Goal: Information Seeking & Learning: Compare options

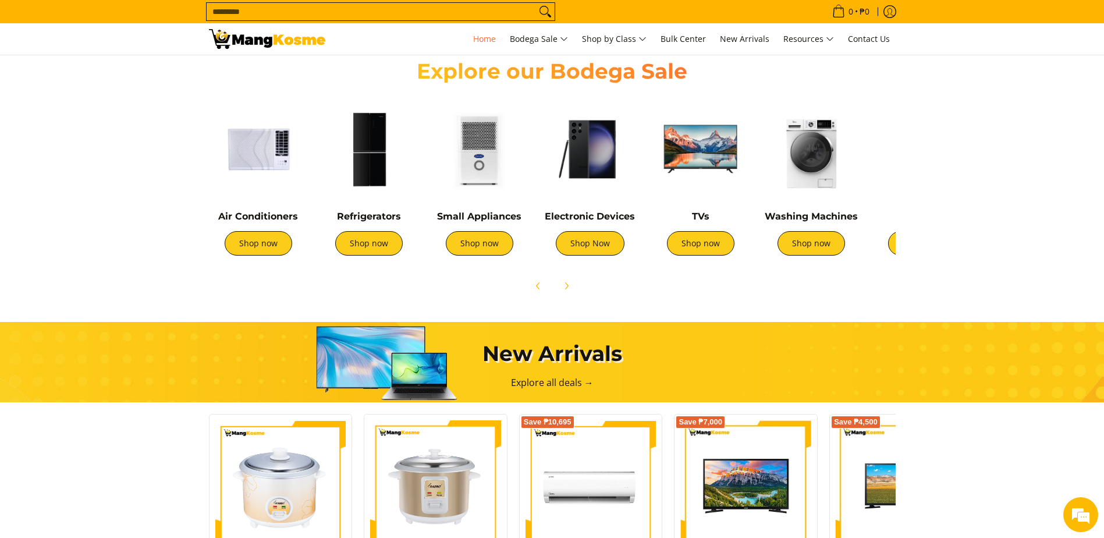
drag, startPoint x: 738, startPoint y: 171, endPoint x: 890, endPoint y: 163, distance: 152.7
click at [890, 163] on div "Air Conditioners Shop now Refrigerators Shop now Shop now" at bounding box center [746, 180] width 1086 height 173
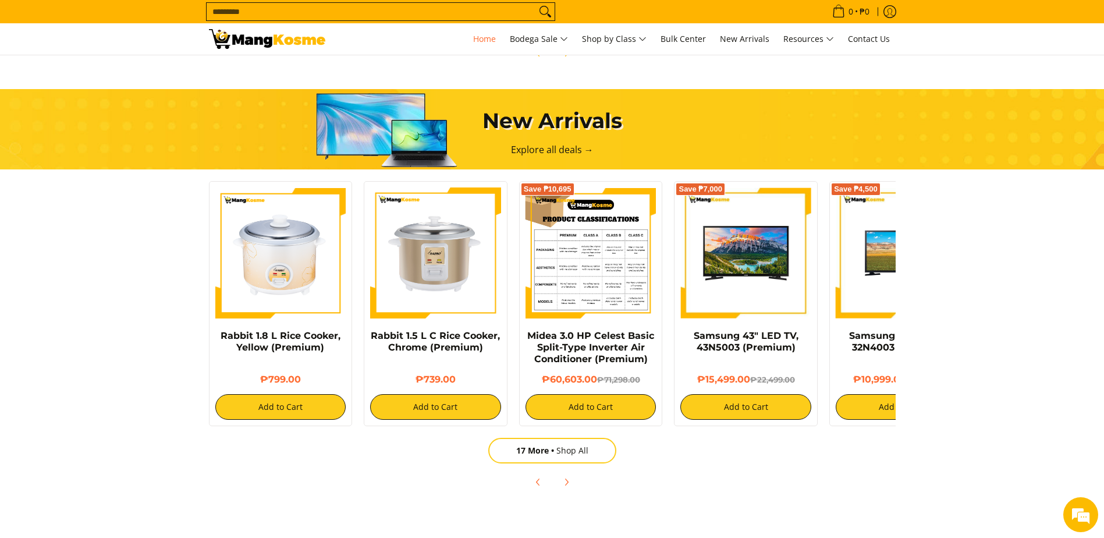
drag, startPoint x: 800, startPoint y: 276, endPoint x: 591, endPoint y: 275, distance: 209.5
click at [591, 275] on div "Rabbit 1.8 L Rice Cooker, Yellow (Premium) ₱799.00 Add to Cart Rabbit 1.5 L C R…" at bounding box center [668, 300] width 931 height 251
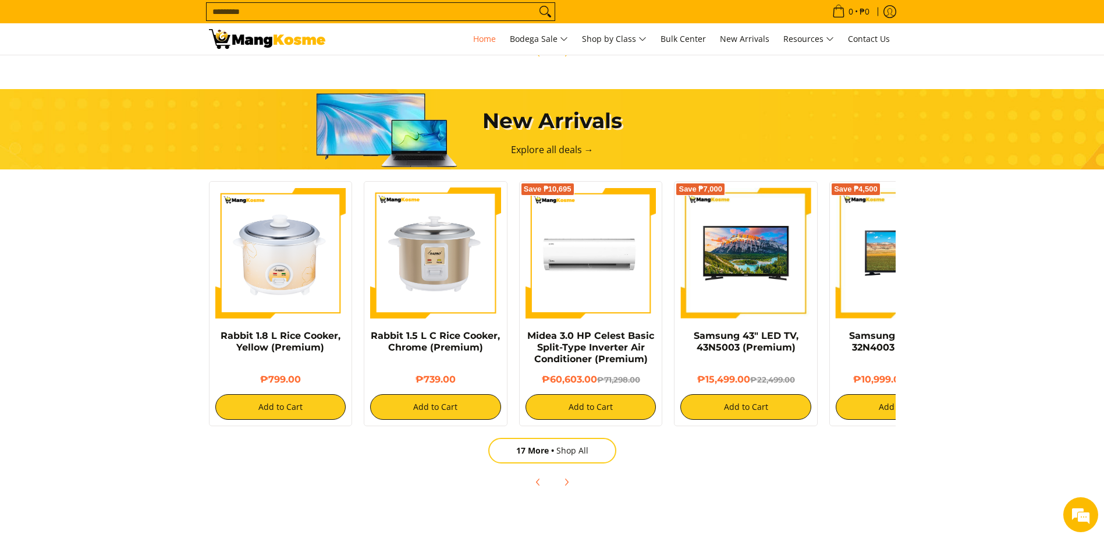
click at [563, 483] on icon "Next" at bounding box center [566, 481] width 9 height 9
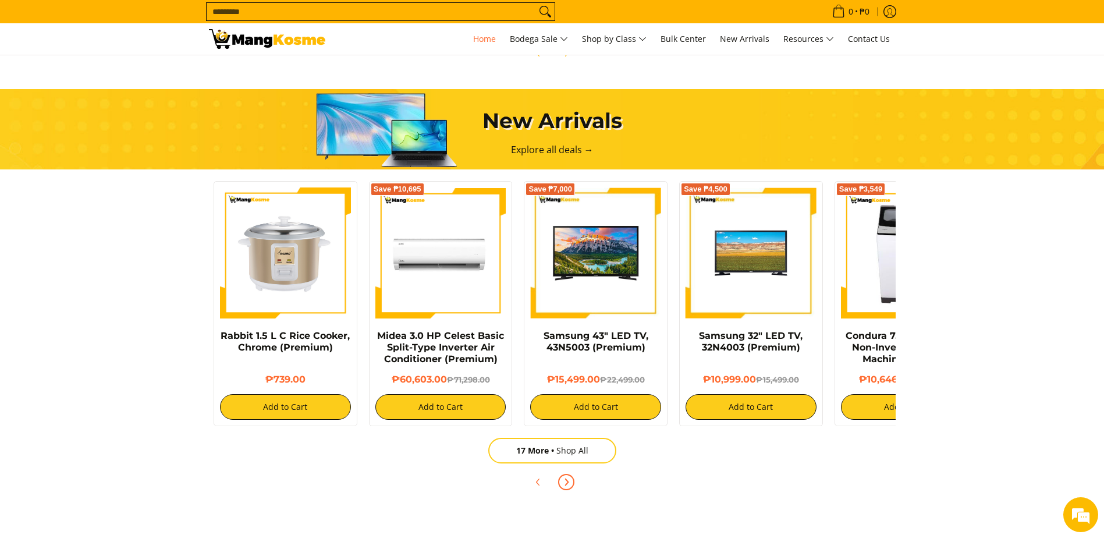
scroll to position [0, 233]
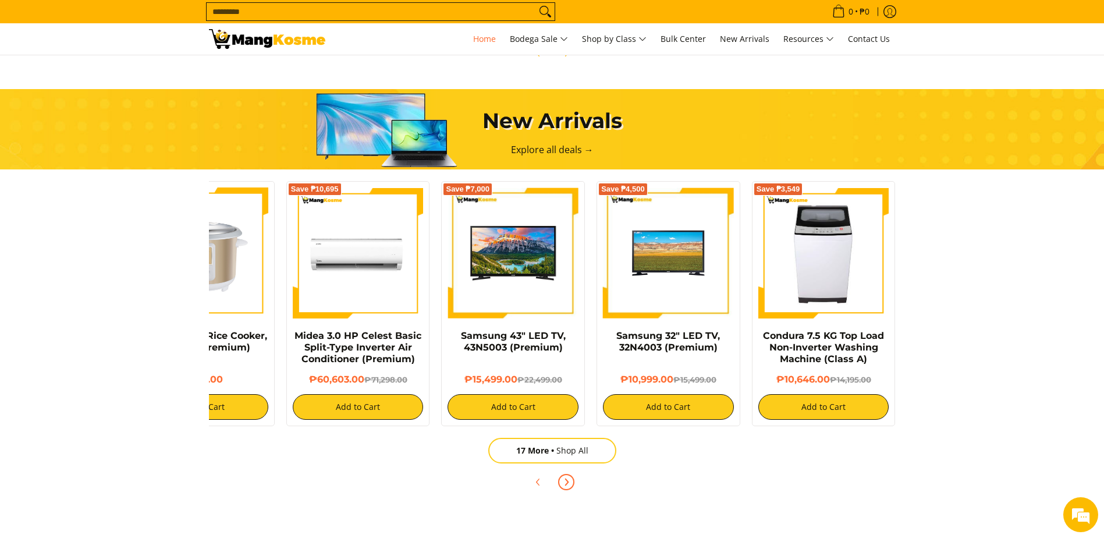
click at [563, 484] on icon "Next" at bounding box center [566, 481] width 9 height 9
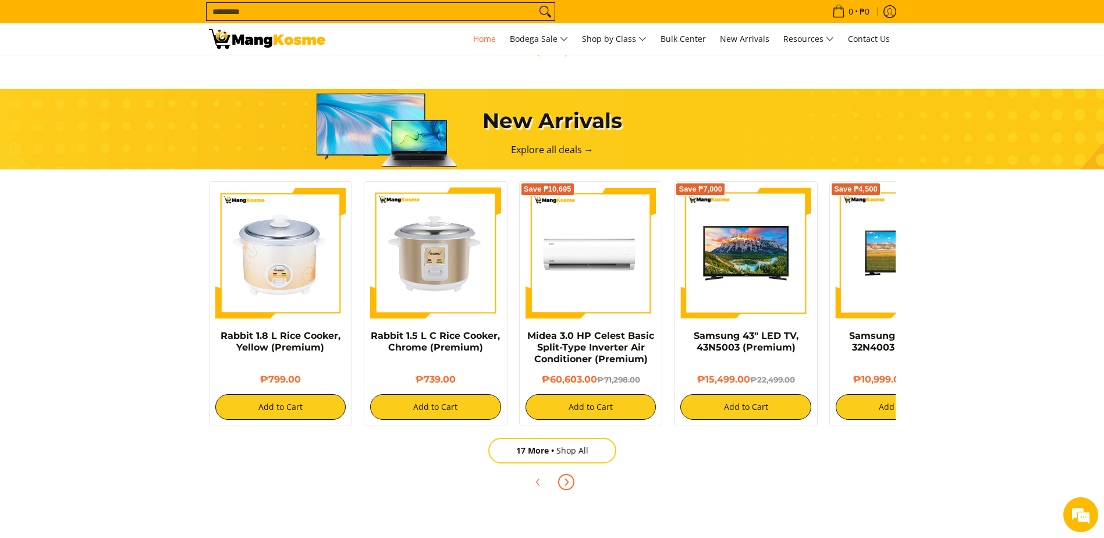
click at [563, 484] on icon "Next" at bounding box center [566, 481] width 9 height 9
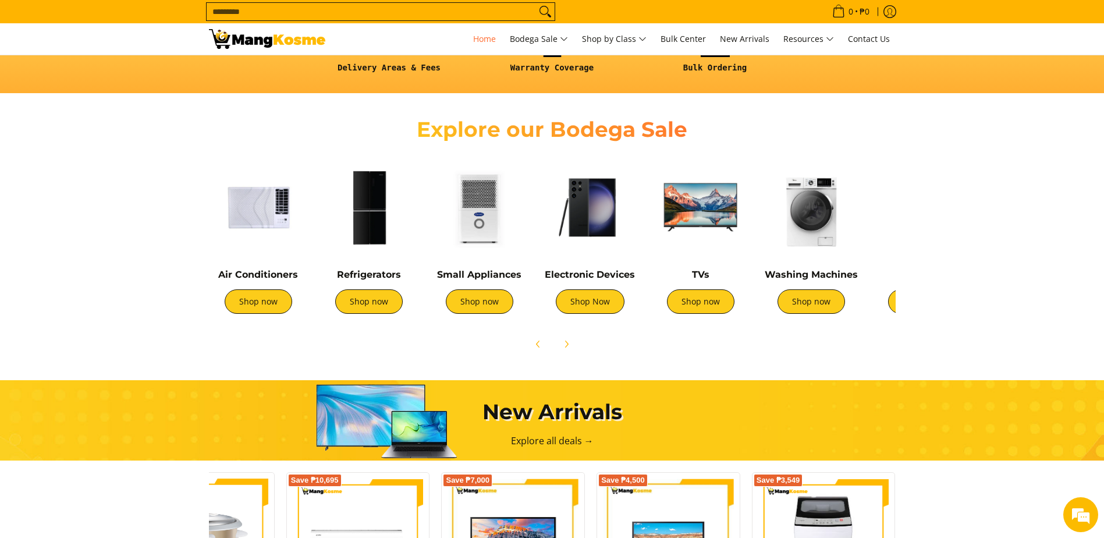
scroll to position [0, 925]
click at [592, 303] on link "Shop Now" at bounding box center [590, 301] width 69 height 24
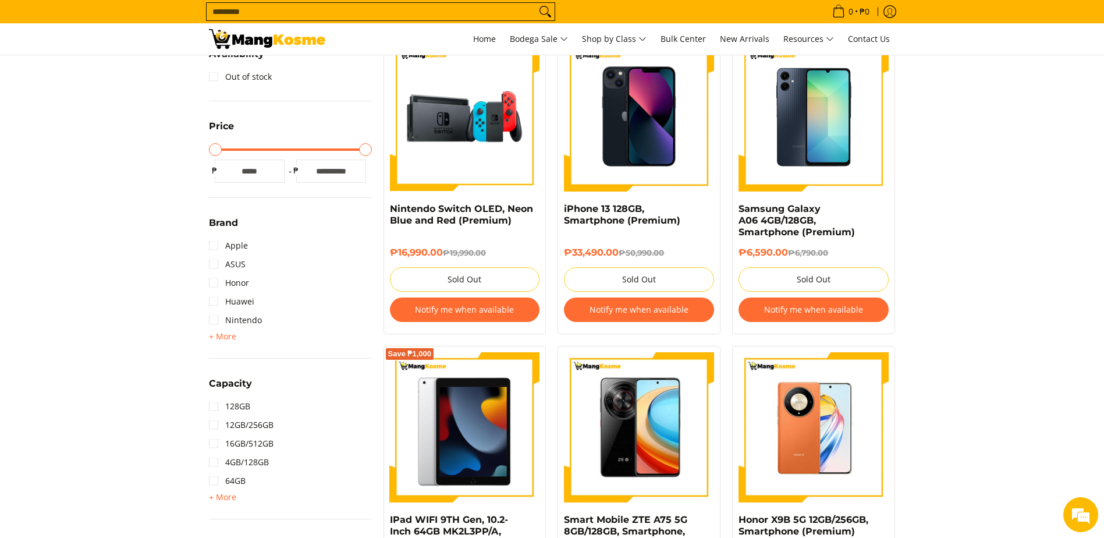
scroll to position [175, 0]
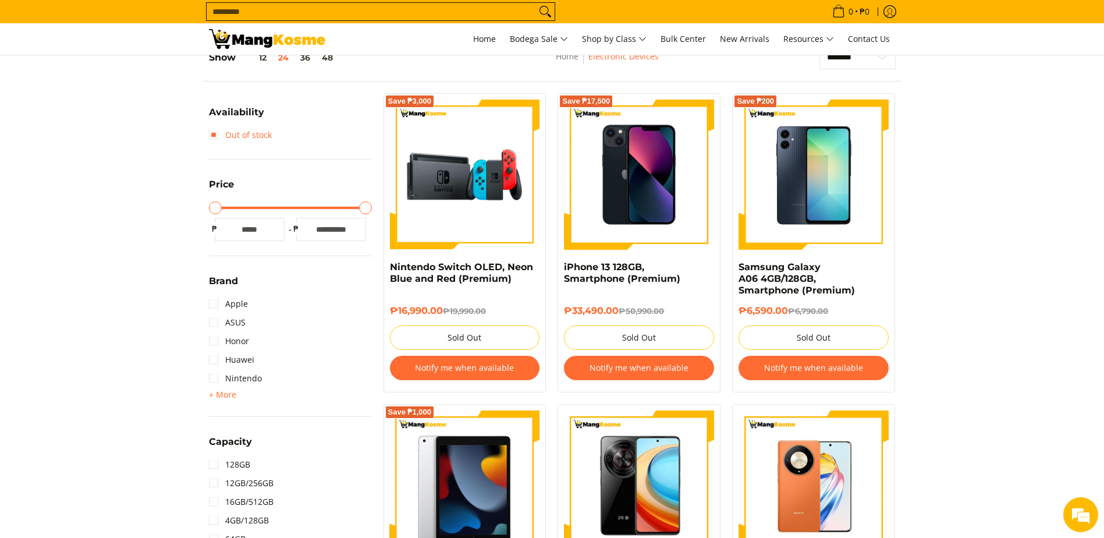
click at [216, 134] on link "Out of stock" at bounding box center [240, 135] width 63 height 19
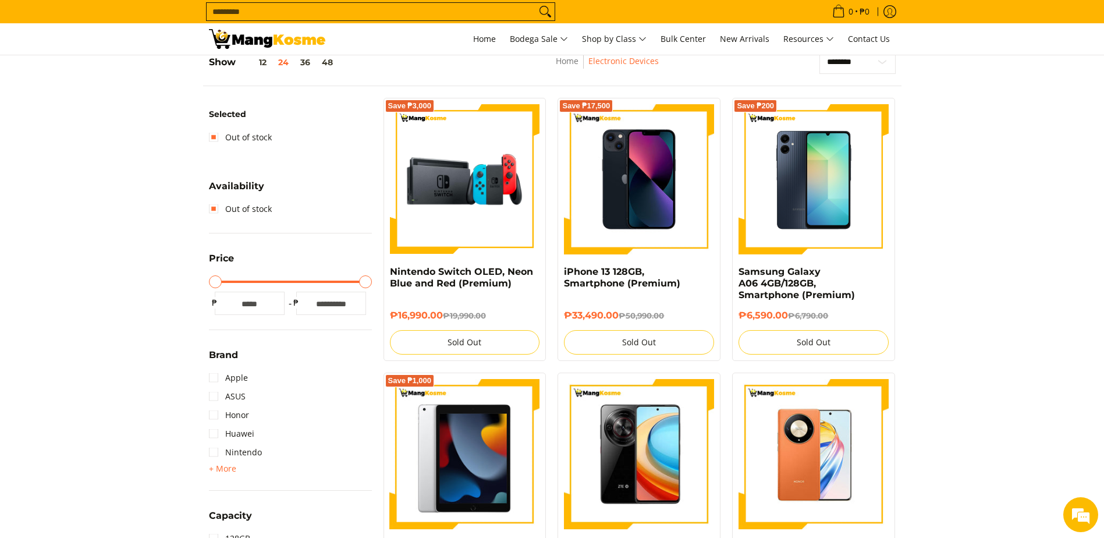
scroll to position [164, 0]
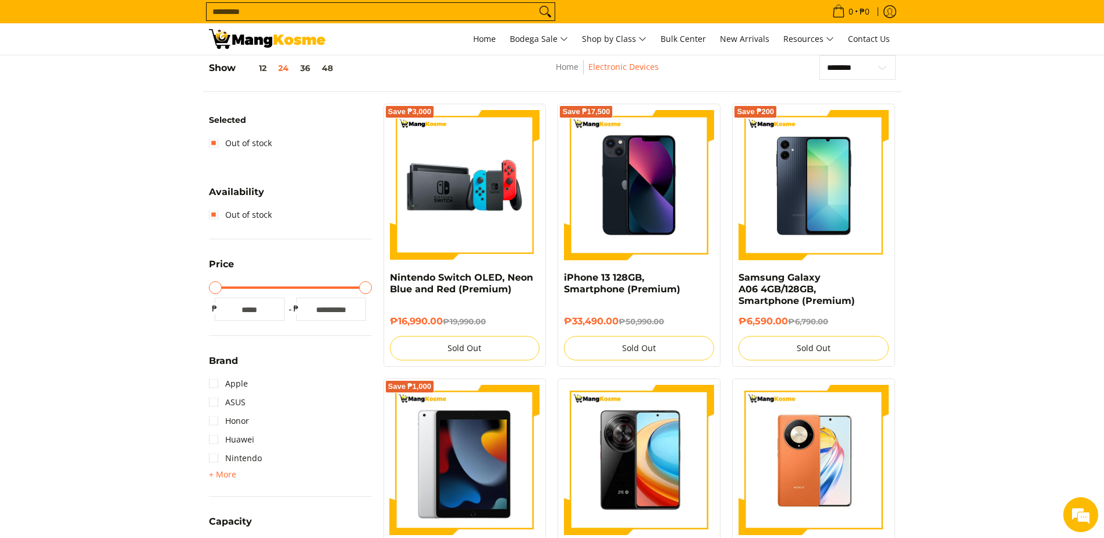
click at [212, 216] on link "Out of stock" at bounding box center [240, 214] width 63 height 19
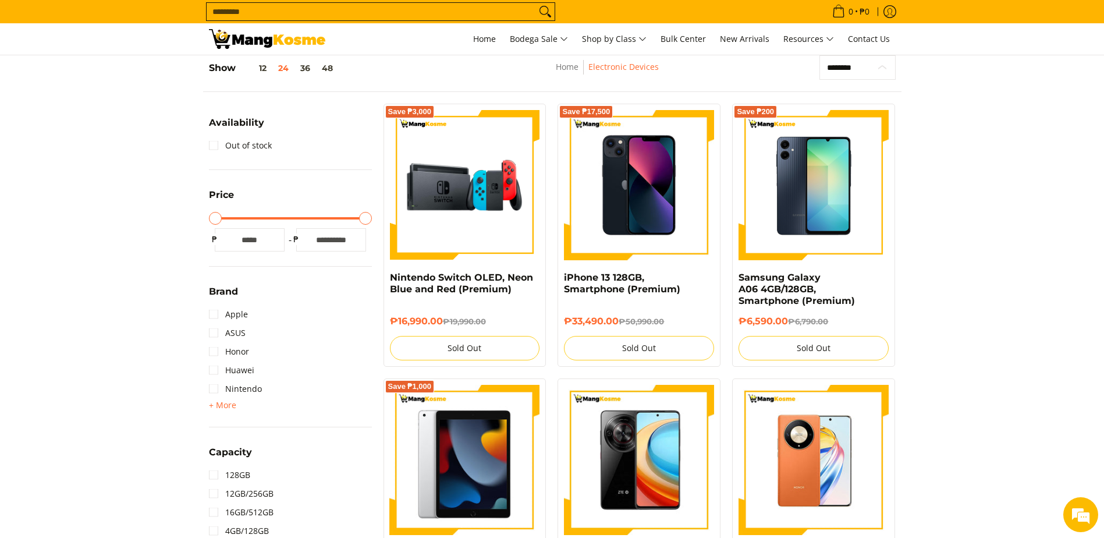
click at [885, 67] on select "**********" at bounding box center [857, 67] width 76 height 24
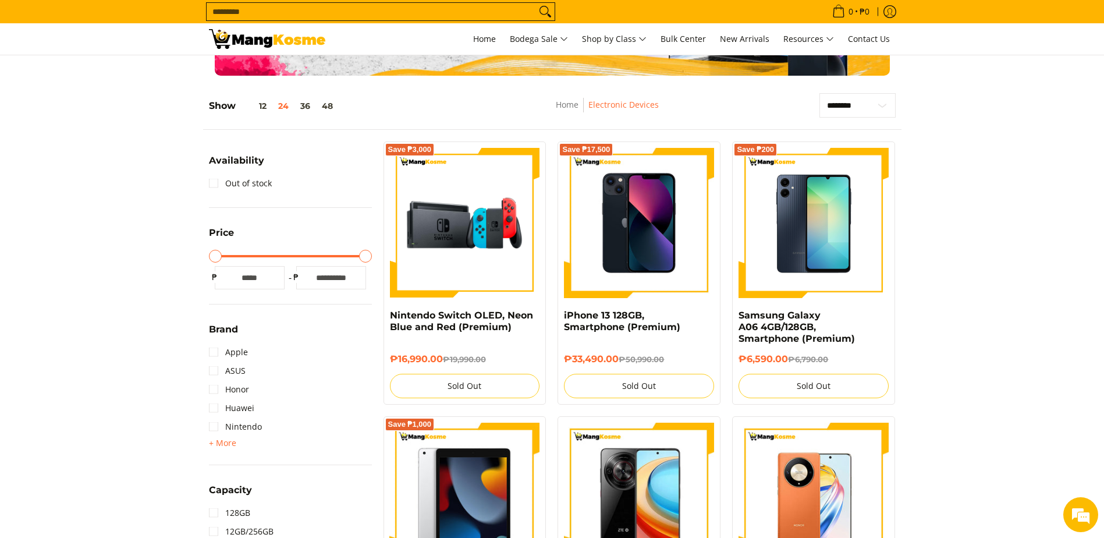
scroll to position [175, 0]
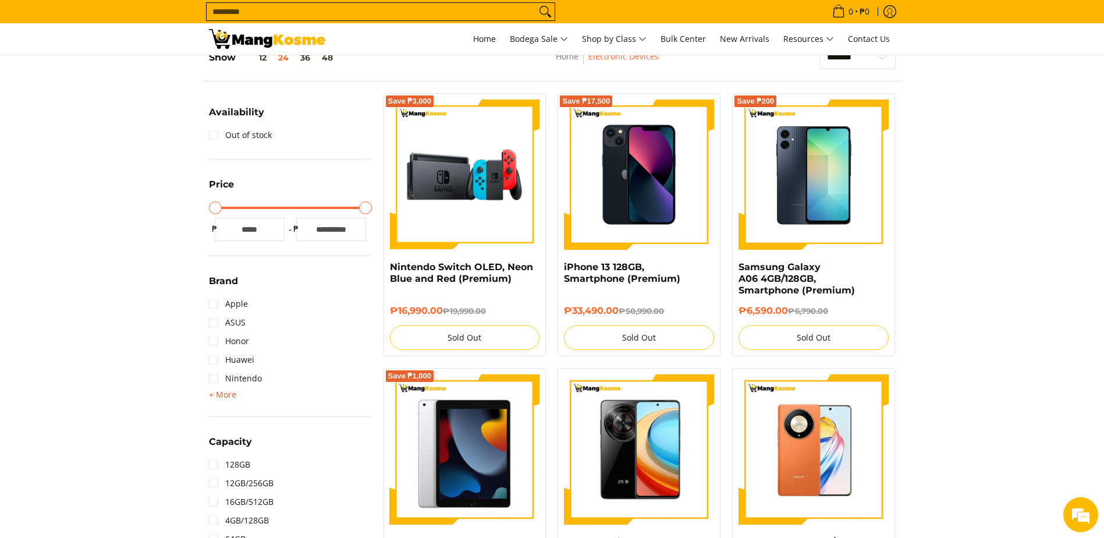
click at [225, 395] on span "+ More" at bounding box center [222, 394] width 27 height 9
click at [212, 361] on link "Huawei" at bounding box center [231, 359] width 45 height 19
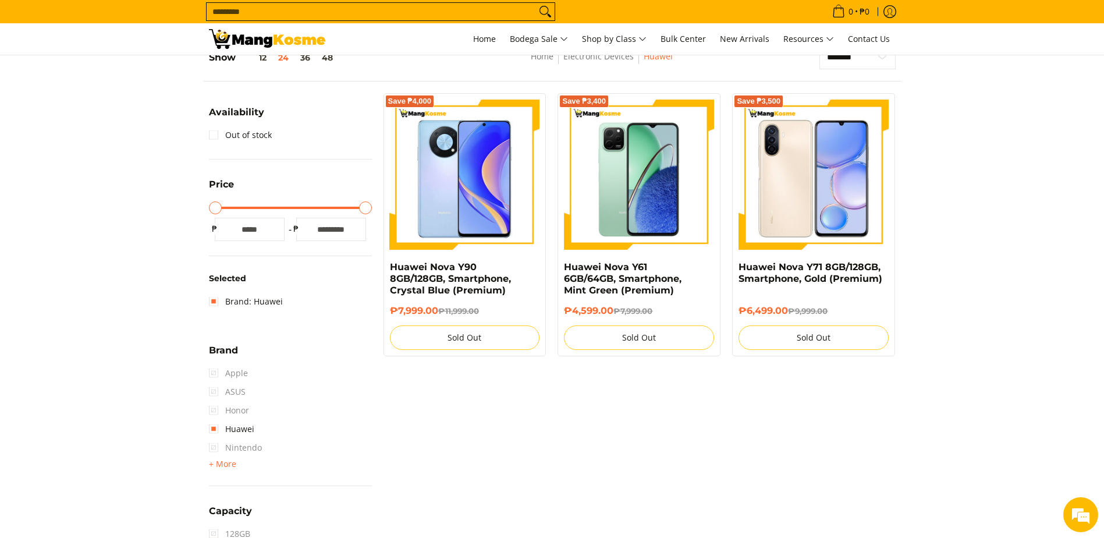
scroll to position [164, 0]
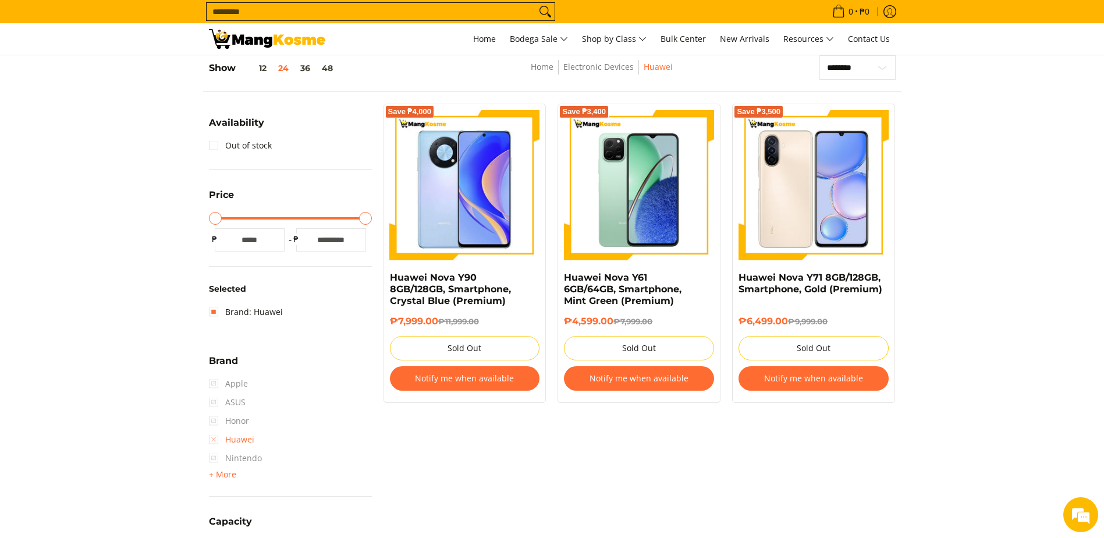
click at [218, 440] on link "Huawei" at bounding box center [231, 439] width 45 height 19
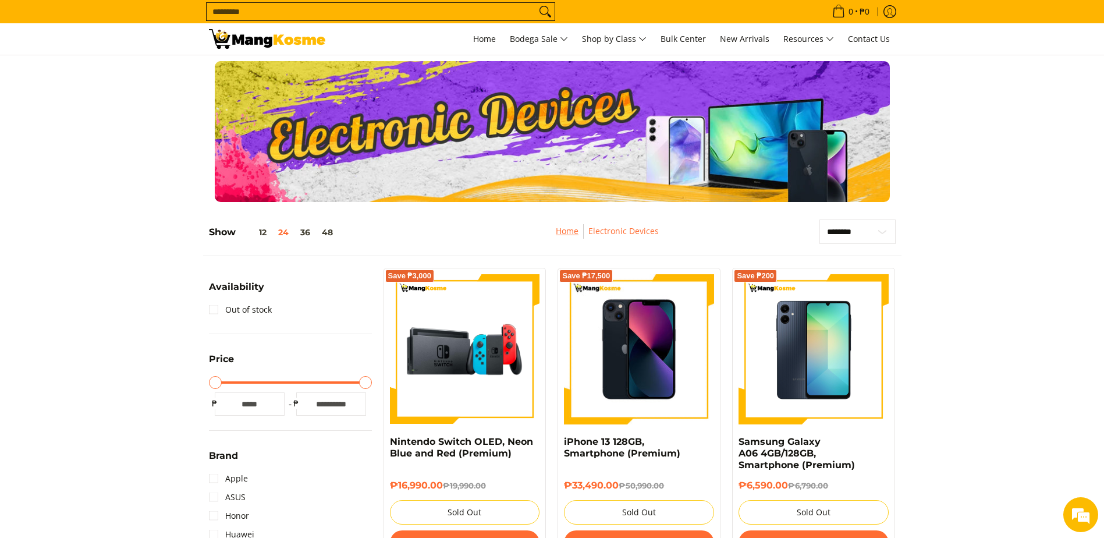
click at [572, 232] on link "Home" at bounding box center [567, 230] width 23 height 11
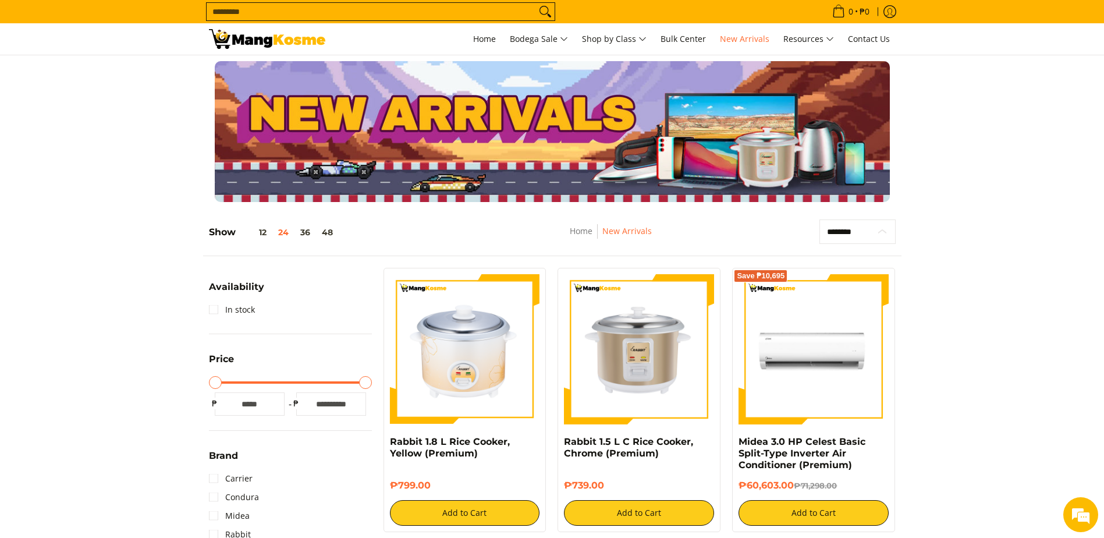
click at [879, 228] on select "**********" at bounding box center [857, 231] width 76 height 24
select select "**********"
click at [819, 219] on select "**********" at bounding box center [857, 231] width 76 height 24
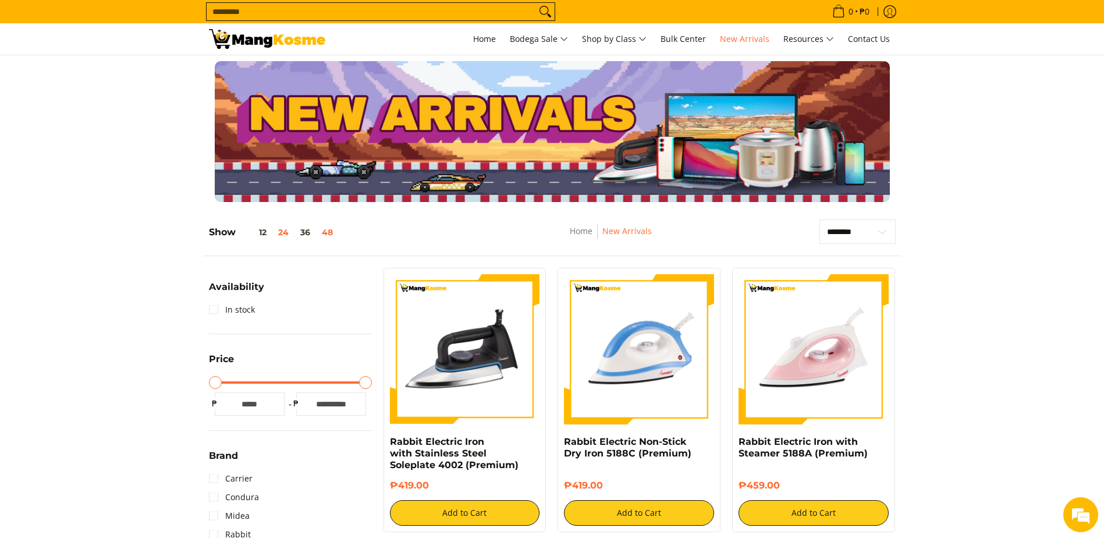
click at [332, 229] on button "48" at bounding box center [327, 232] width 23 height 9
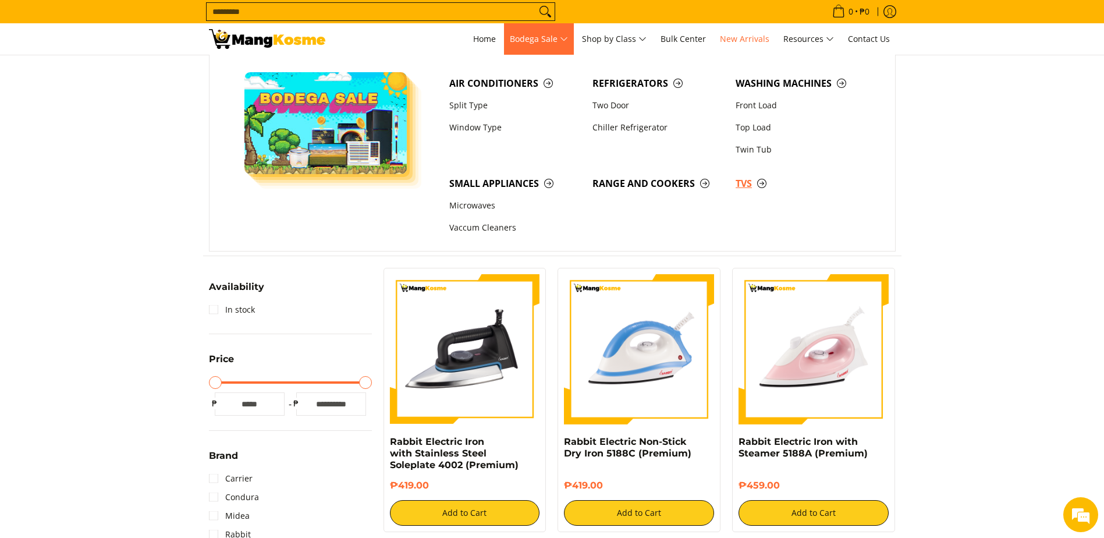
click at [747, 181] on span "TVs" at bounding box center [802, 183] width 132 height 15
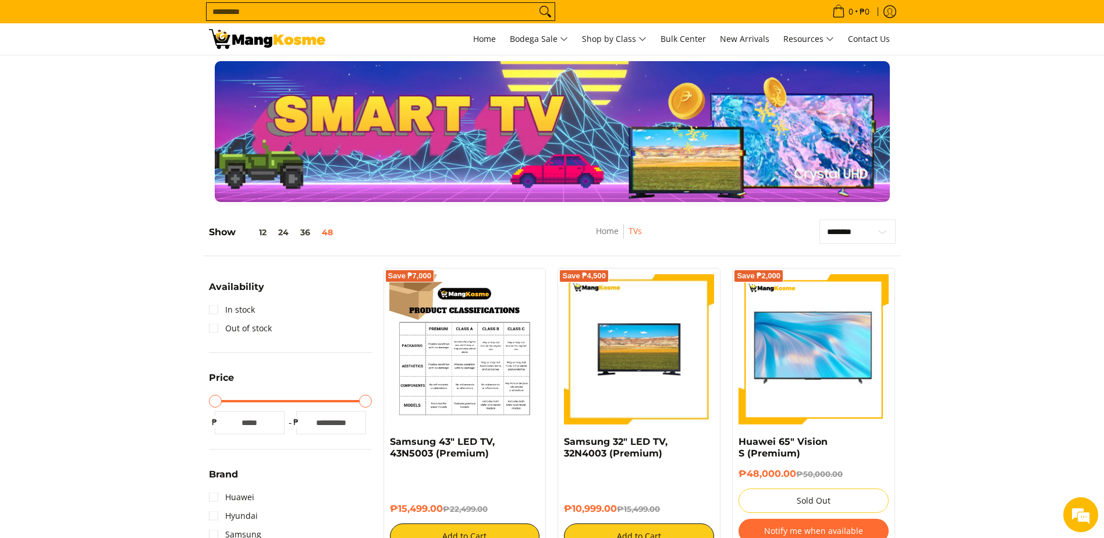
click at [418, 342] on img at bounding box center [465, 349] width 150 height 150
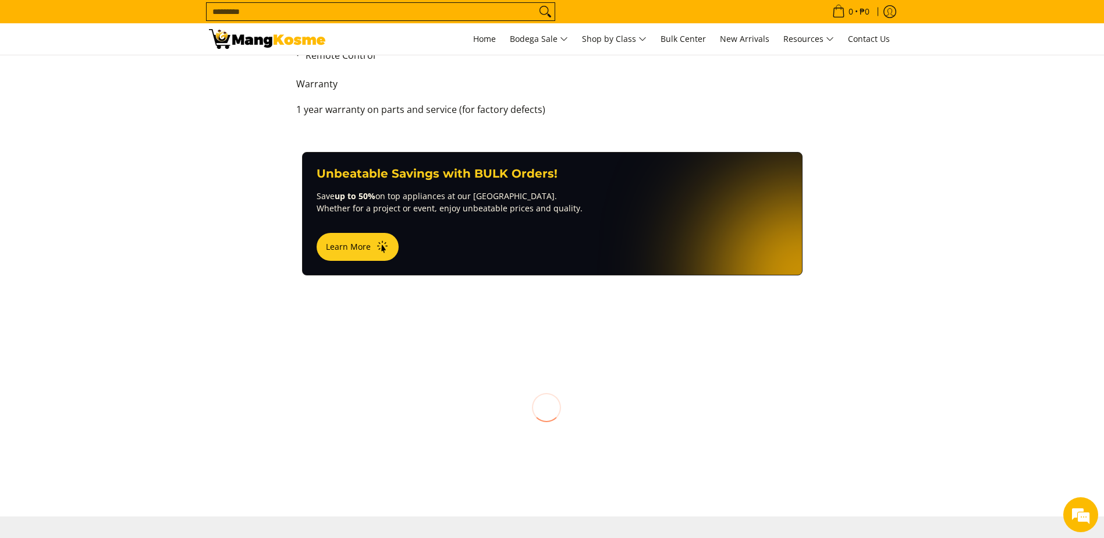
scroll to position [1047, 0]
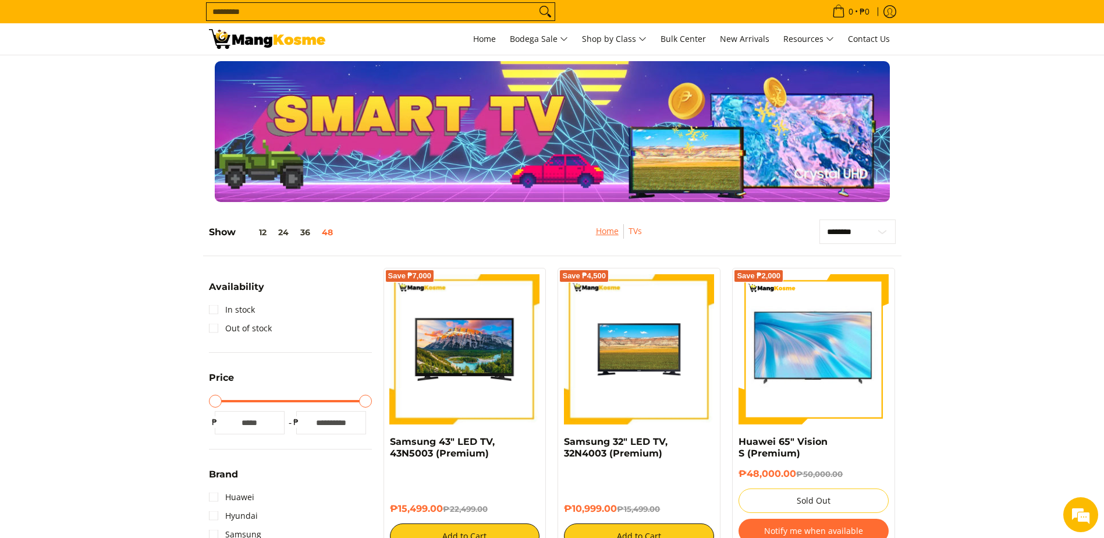
click at [610, 235] on link "Home" at bounding box center [607, 230] width 23 height 11
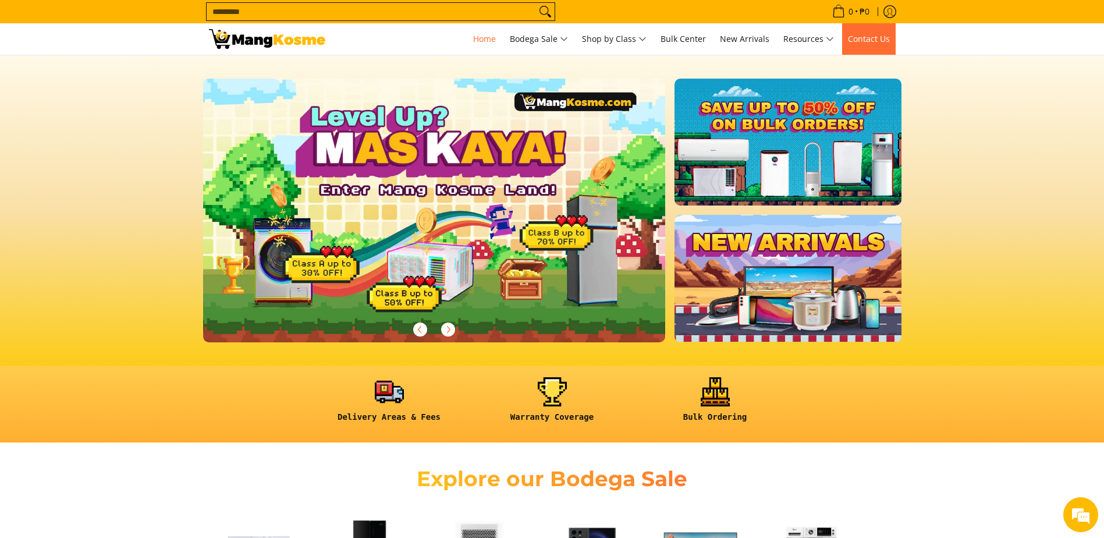
click at [878, 36] on span "Contact Us" at bounding box center [869, 38] width 42 height 11
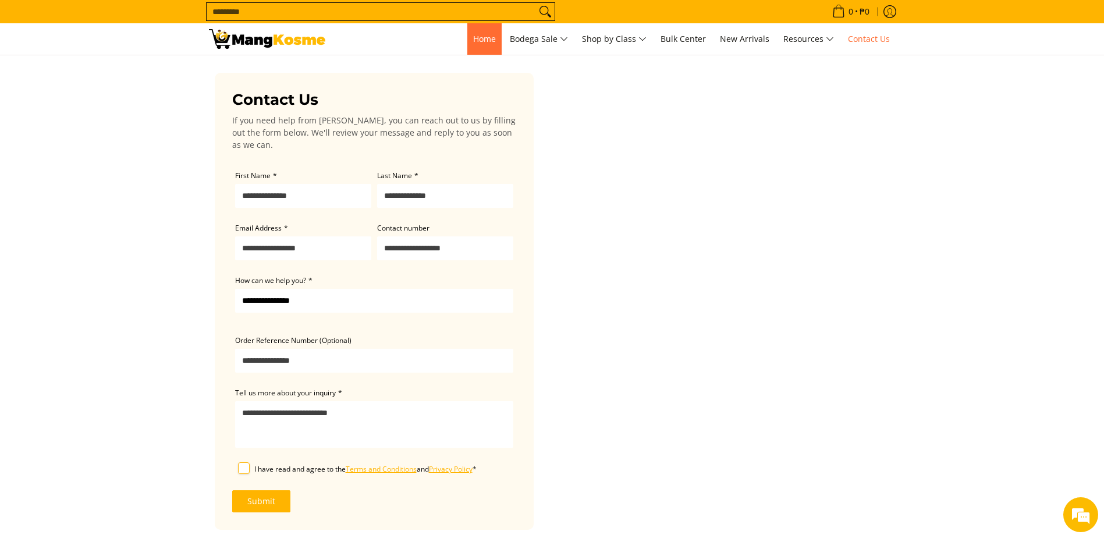
click at [484, 41] on span "Home" at bounding box center [484, 38] width 23 height 11
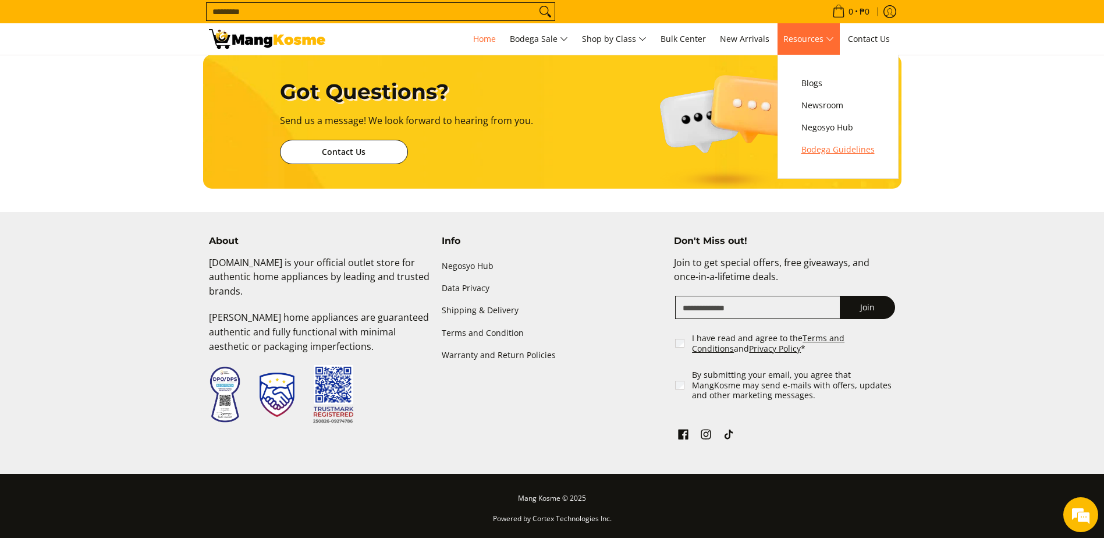
click at [828, 151] on span "Bodega Guidelines" at bounding box center [837, 150] width 73 height 15
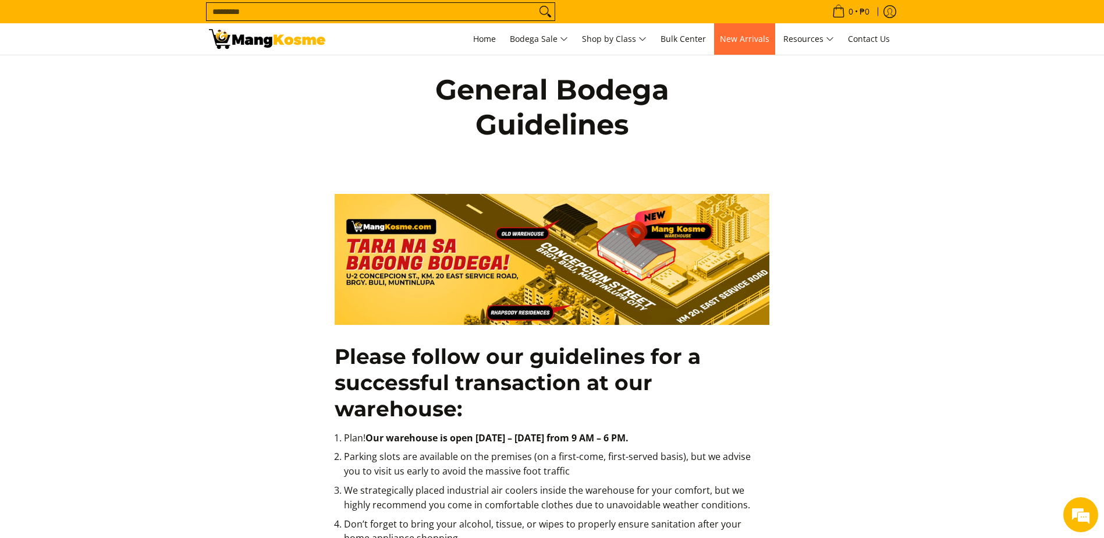
click at [746, 40] on span "New Arrivals" at bounding box center [744, 38] width 49 height 11
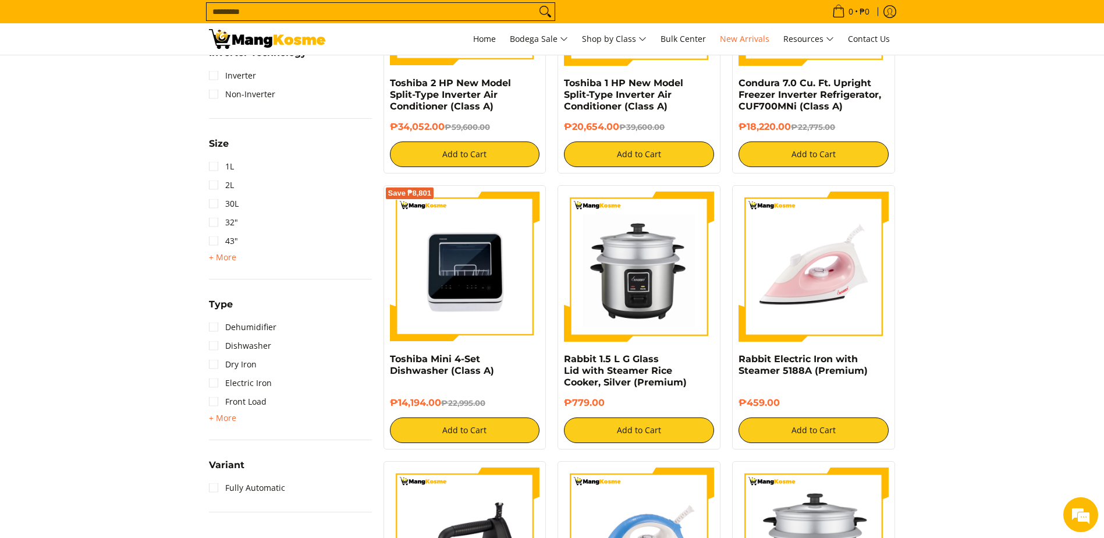
scroll to position [931, 0]
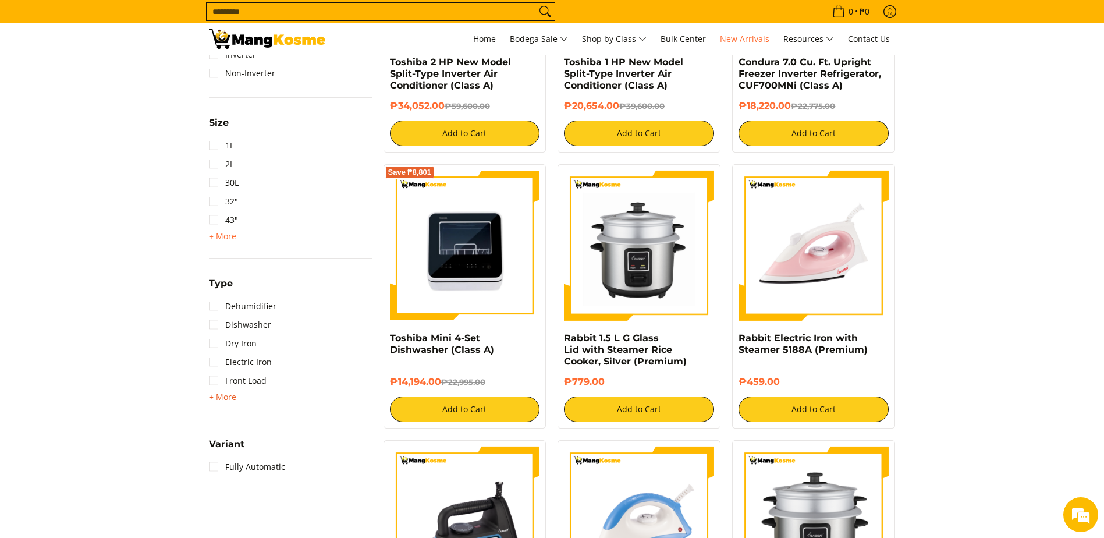
click at [229, 399] on span "+ More" at bounding box center [222, 396] width 27 height 9
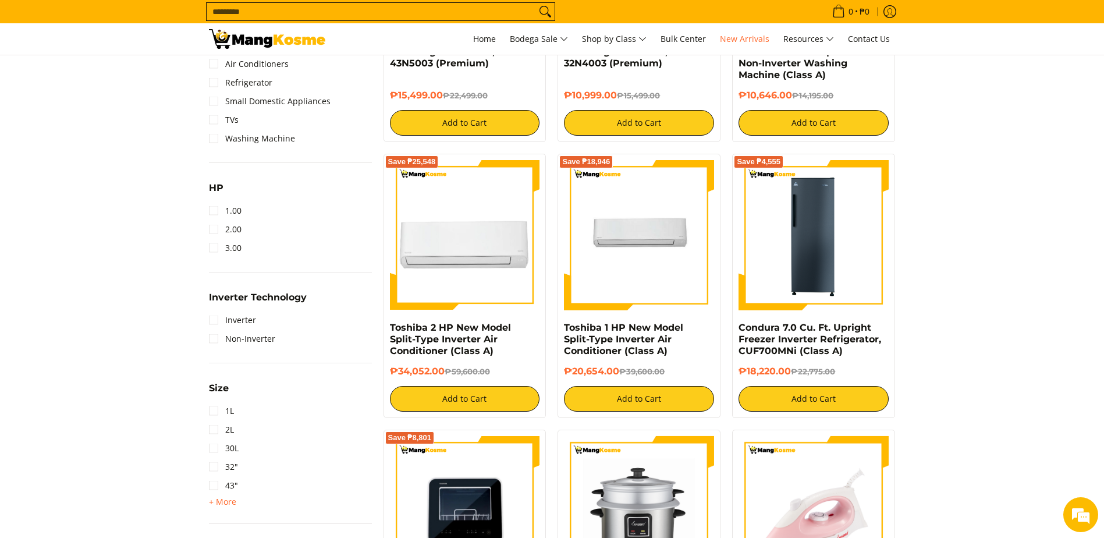
scroll to position [640, 0]
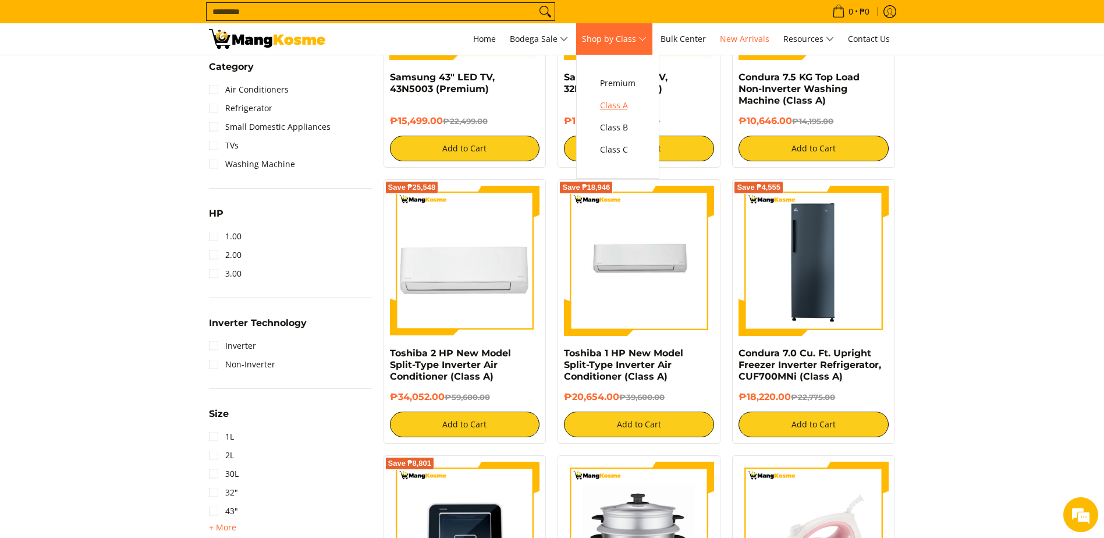
click at [626, 108] on span "Class A" at bounding box center [617, 105] width 35 height 15
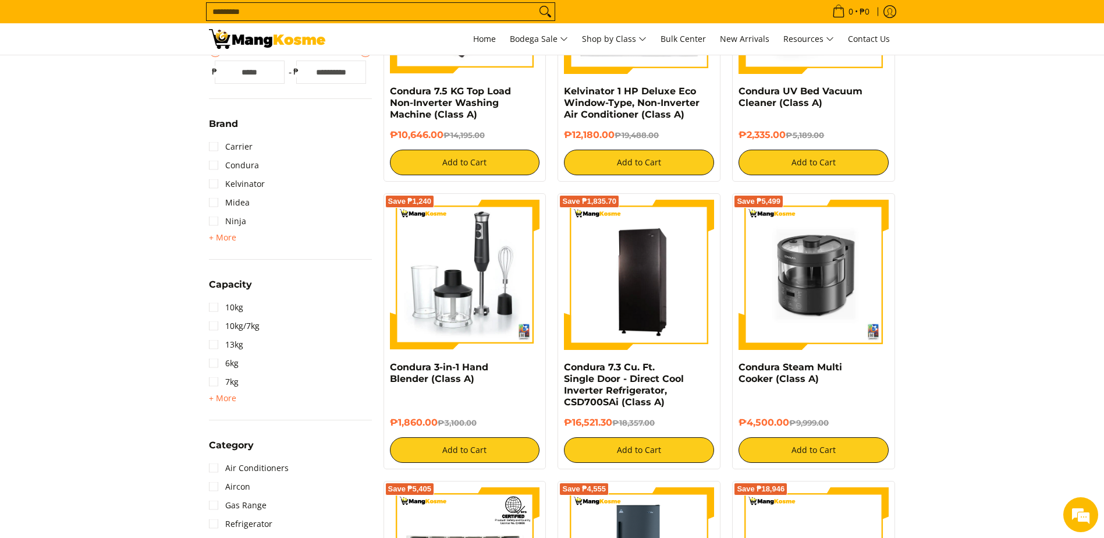
scroll to position [233, 0]
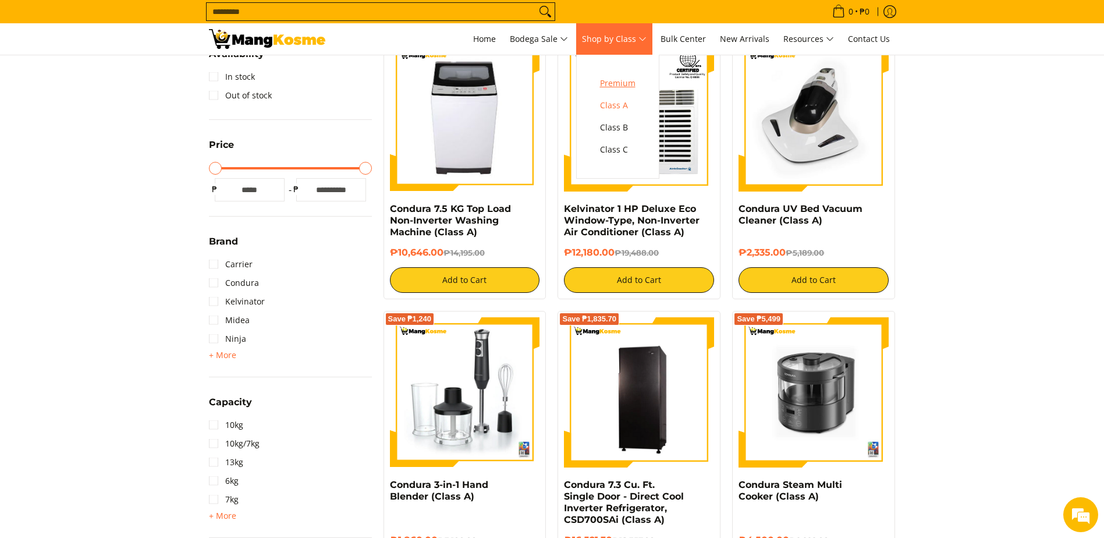
click at [635, 80] on span "Premium" at bounding box center [617, 83] width 35 height 15
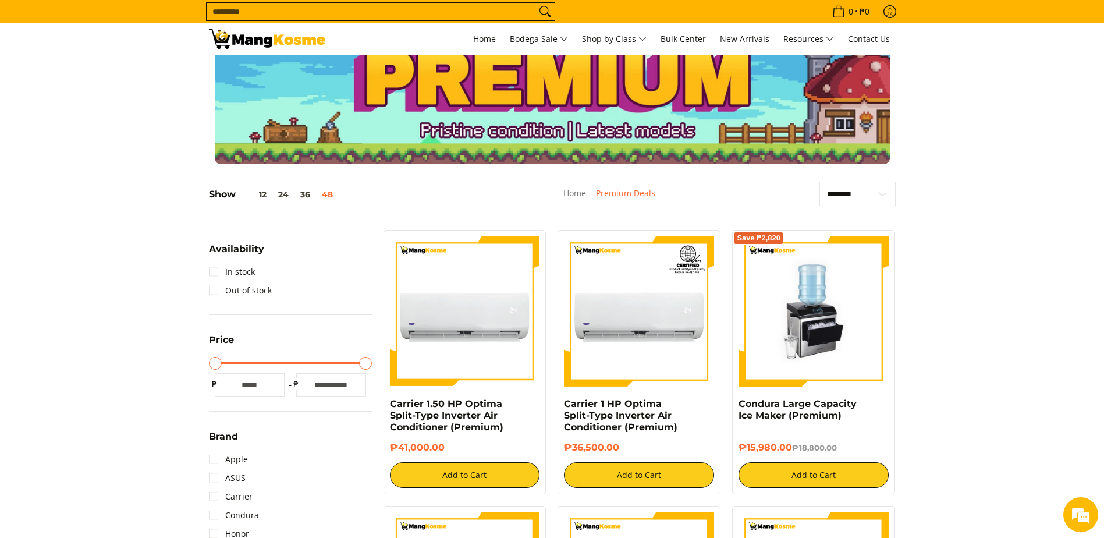
scroll to position [58, 0]
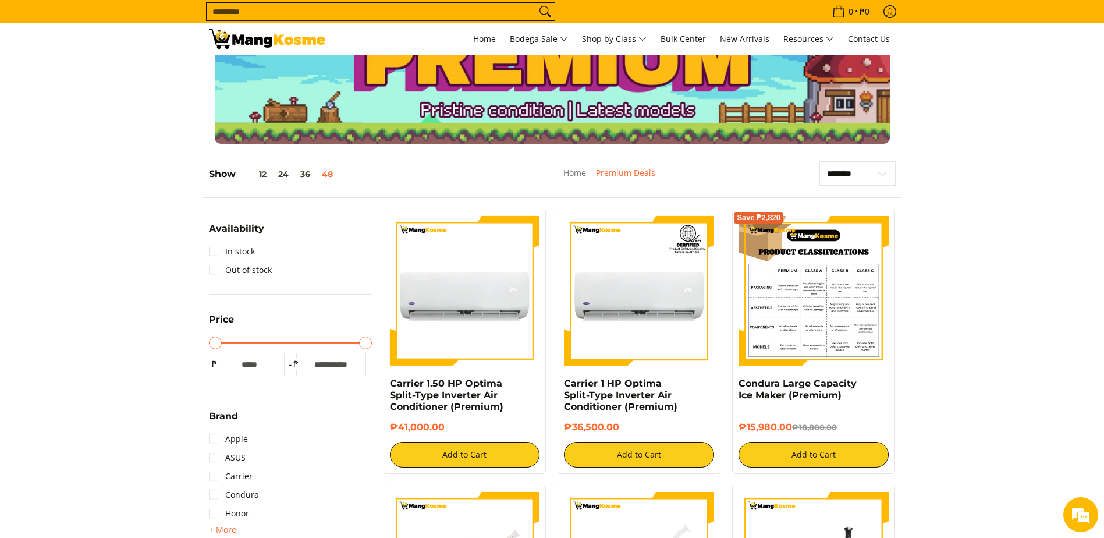
click at [821, 300] on img at bounding box center [813, 291] width 150 height 150
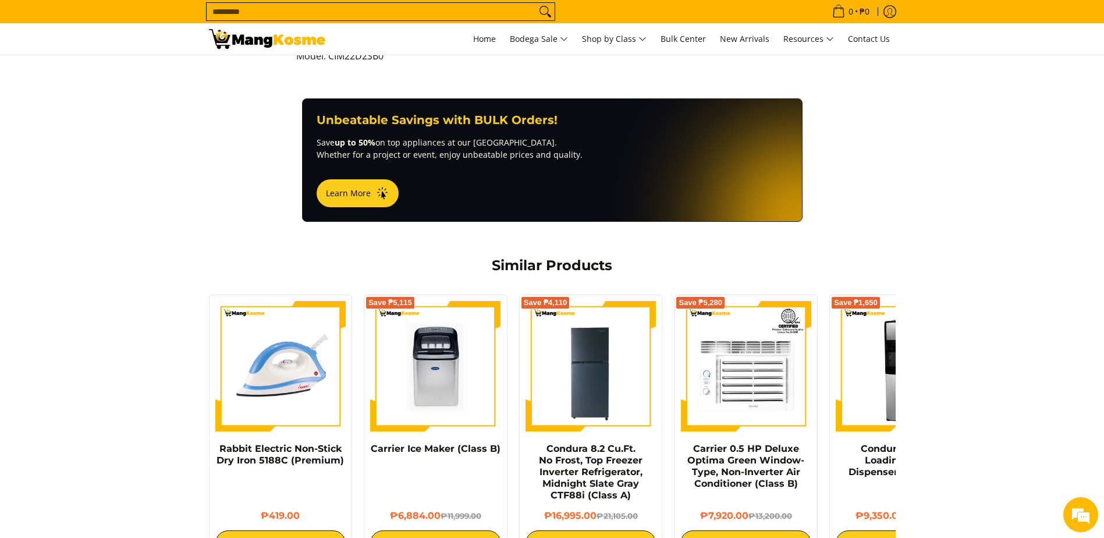
scroll to position [407, 0]
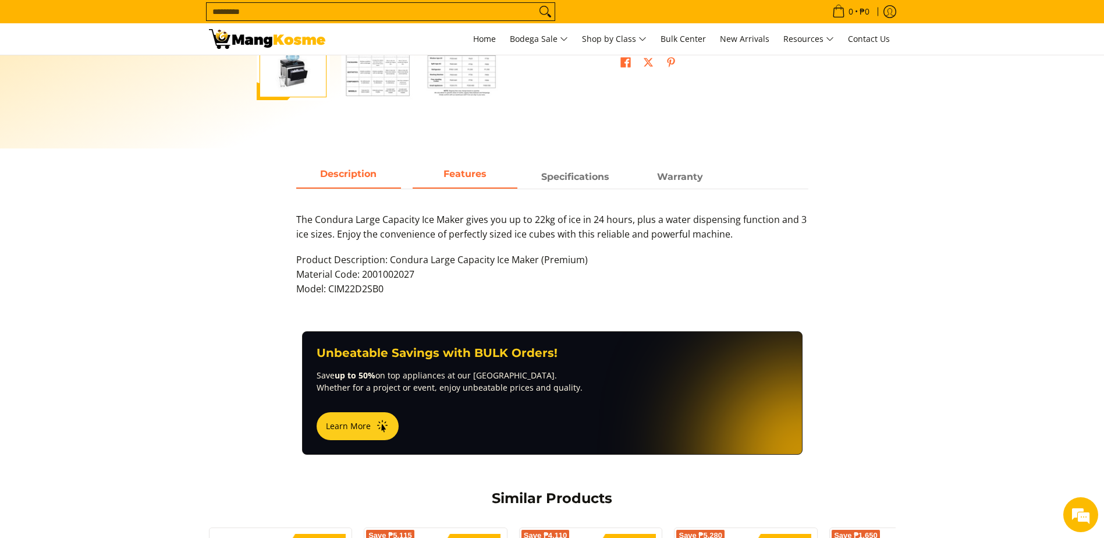
click at [449, 179] on strong "Features" at bounding box center [464, 173] width 43 height 11
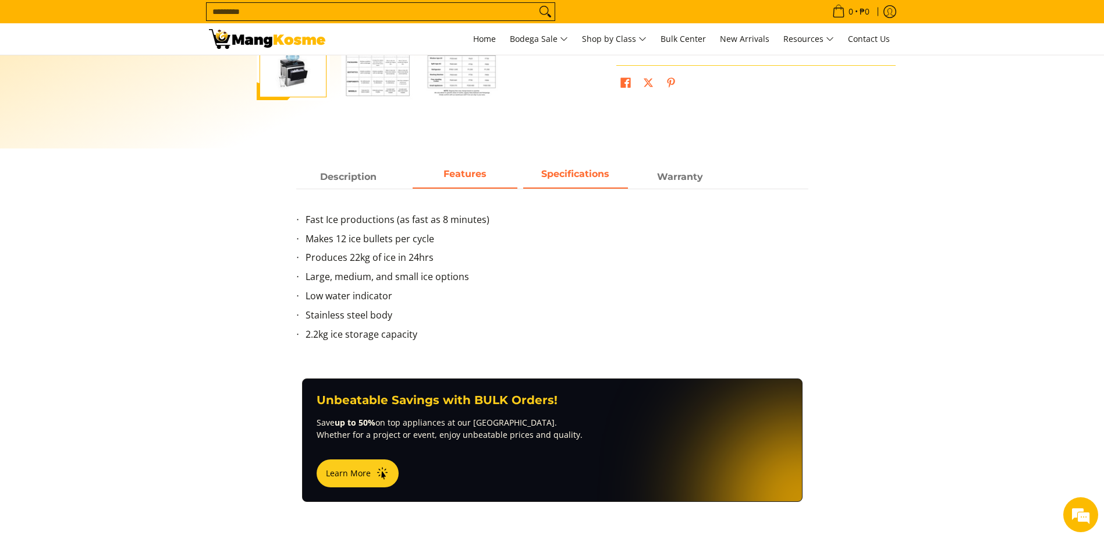
click at [583, 179] on strong "Specifications" at bounding box center [575, 173] width 68 height 11
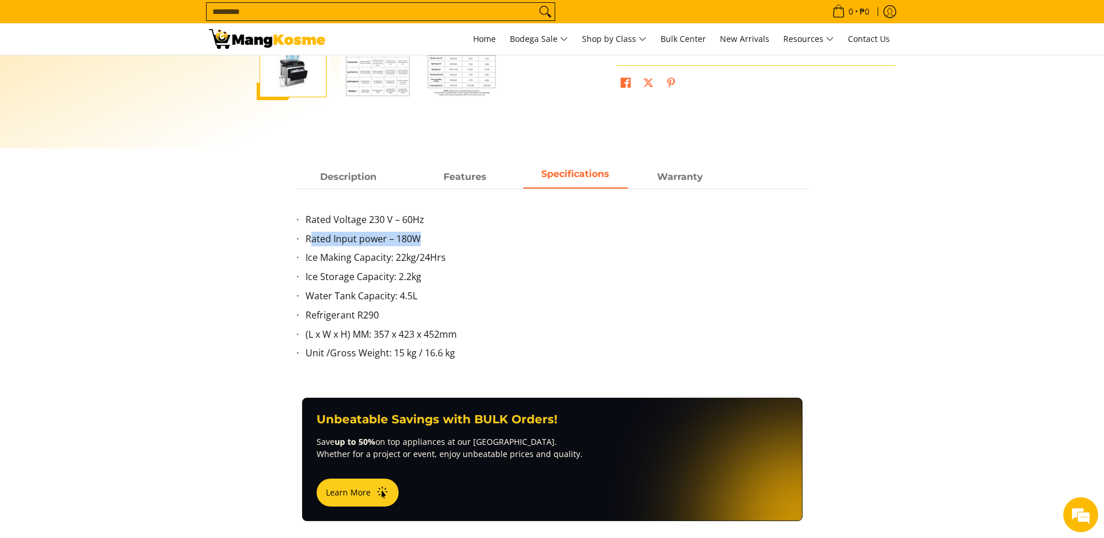
drag, startPoint x: 312, startPoint y: 241, endPoint x: 424, endPoint y: 242, distance: 111.7
click at [424, 242] on li "Rated Input power – 180W" at bounding box center [557, 241] width 503 height 19
drag, startPoint x: 425, startPoint y: 242, endPoint x: 488, endPoint y: 253, distance: 63.7
click at [488, 253] on li "Ice Making Capacity: 22kg/24Hrs" at bounding box center [557, 259] width 503 height 19
drag, startPoint x: 420, startPoint y: 240, endPoint x: 306, endPoint y: 247, distance: 114.3
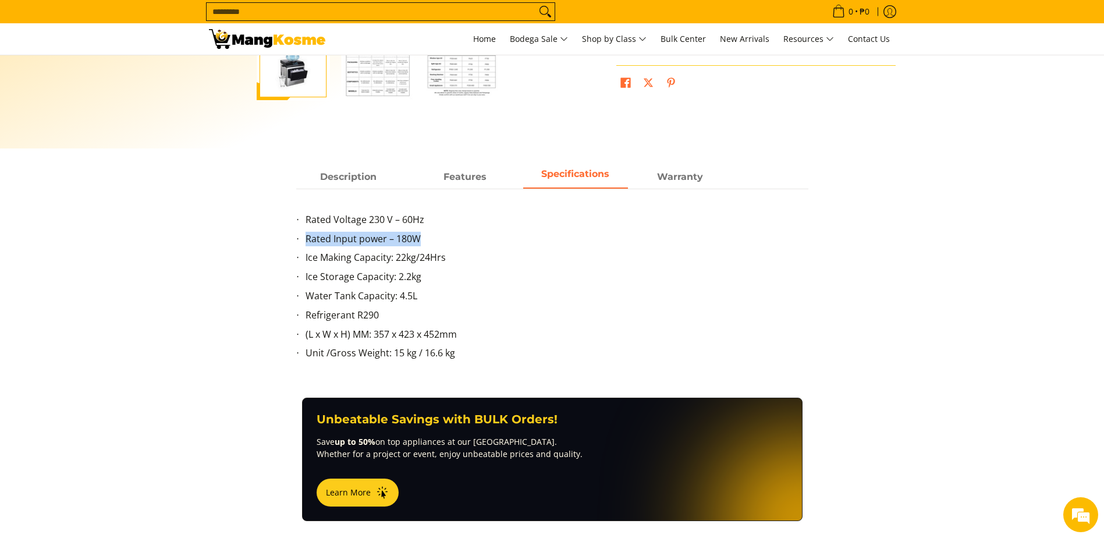
click at [306, 247] on li "Rated Input power – 180W" at bounding box center [557, 241] width 503 height 19
drag, startPoint x: 306, startPoint y: 247, endPoint x: 454, endPoint y: 254, distance: 148.6
click at [454, 254] on li "Ice Making Capacity: 22kg/24Hrs" at bounding box center [557, 259] width 503 height 19
click at [694, 179] on strong "Warranty" at bounding box center [680, 173] width 46 height 11
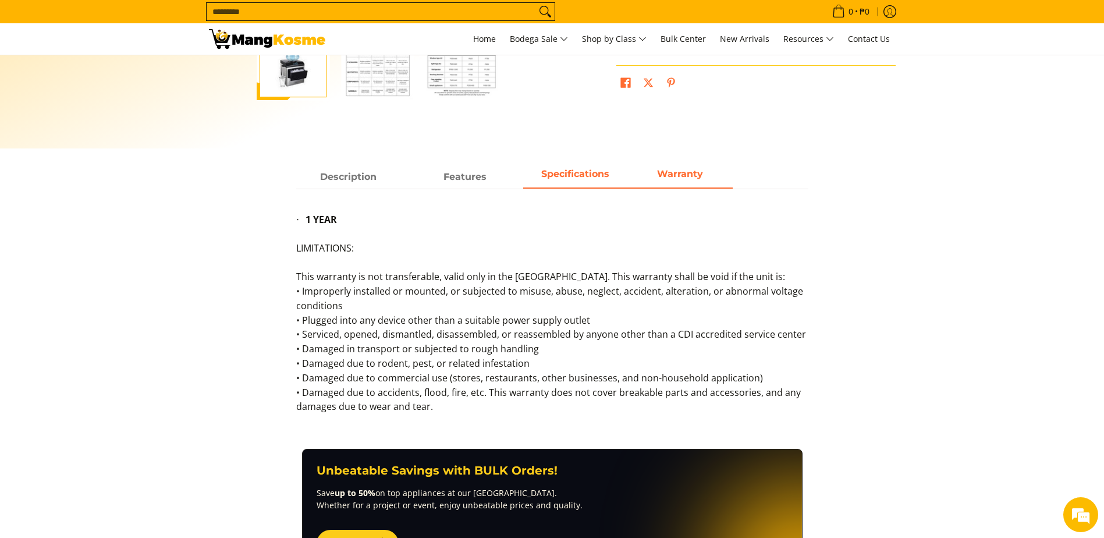
click at [579, 175] on strong "Specifications" at bounding box center [575, 173] width 68 height 11
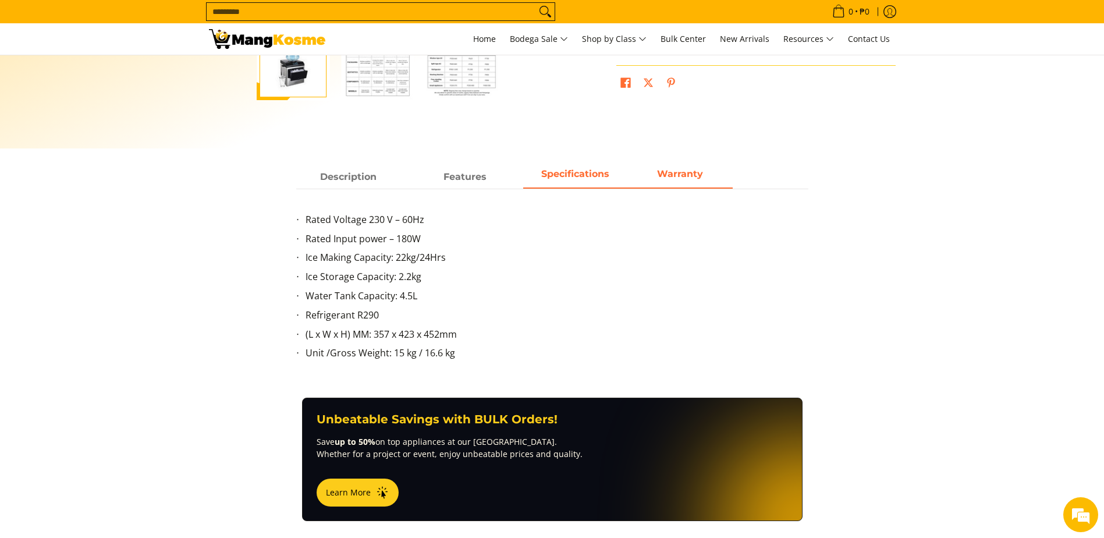
click at [666, 170] on strong "Warranty" at bounding box center [680, 173] width 46 height 11
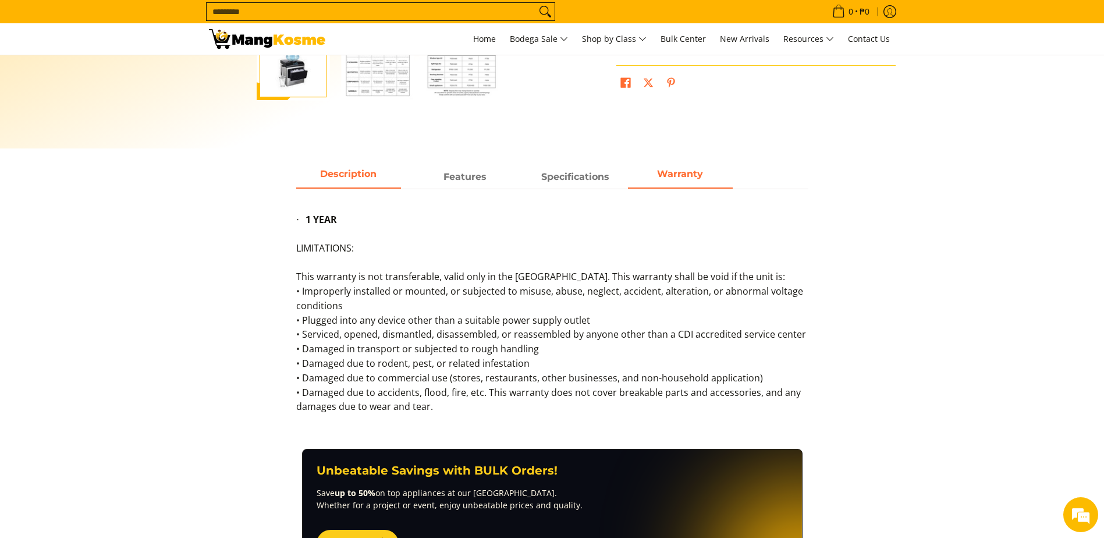
click at [316, 179] on span "Description" at bounding box center [348, 176] width 105 height 21
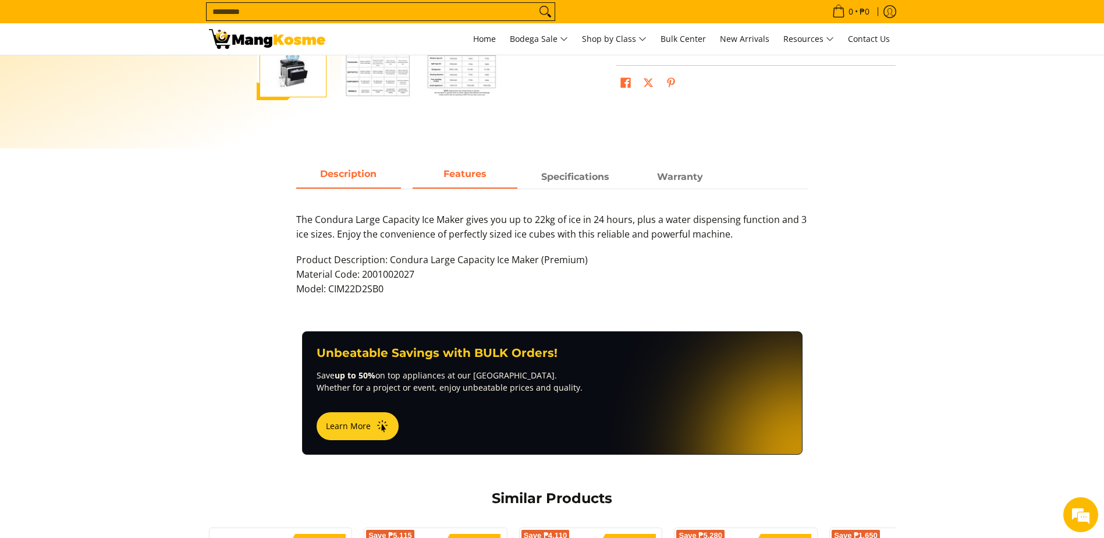
click at [457, 180] on span "Features" at bounding box center [465, 176] width 105 height 21
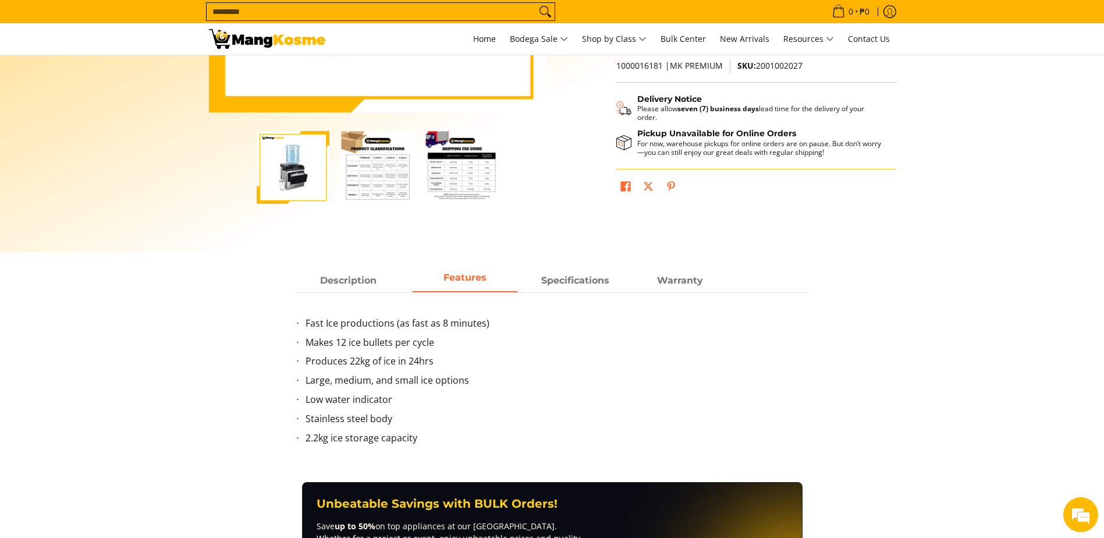
scroll to position [349, 0]
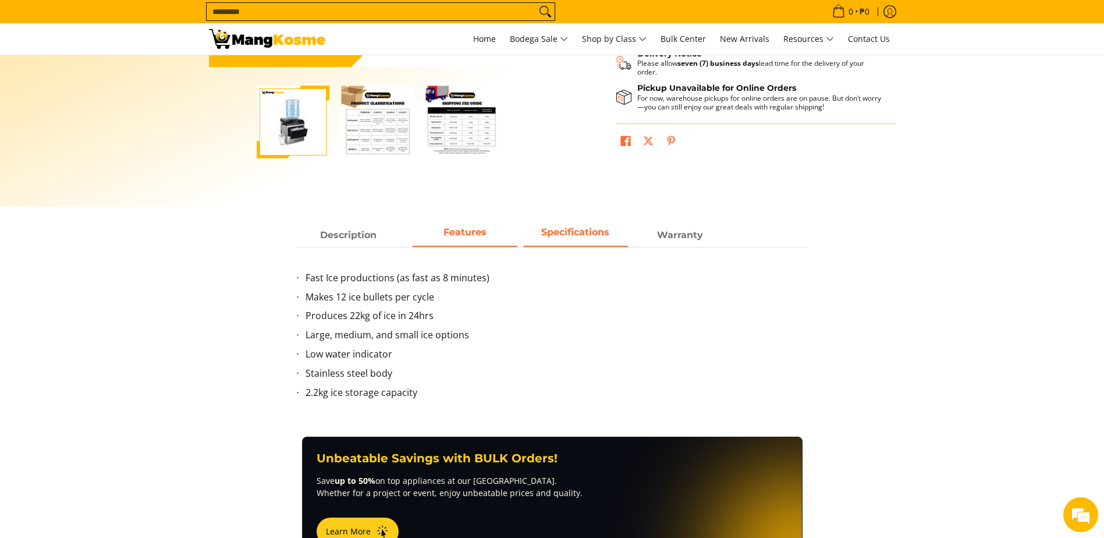
click at [570, 232] on strong "Specifications" at bounding box center [575, 231] width 68 height 11
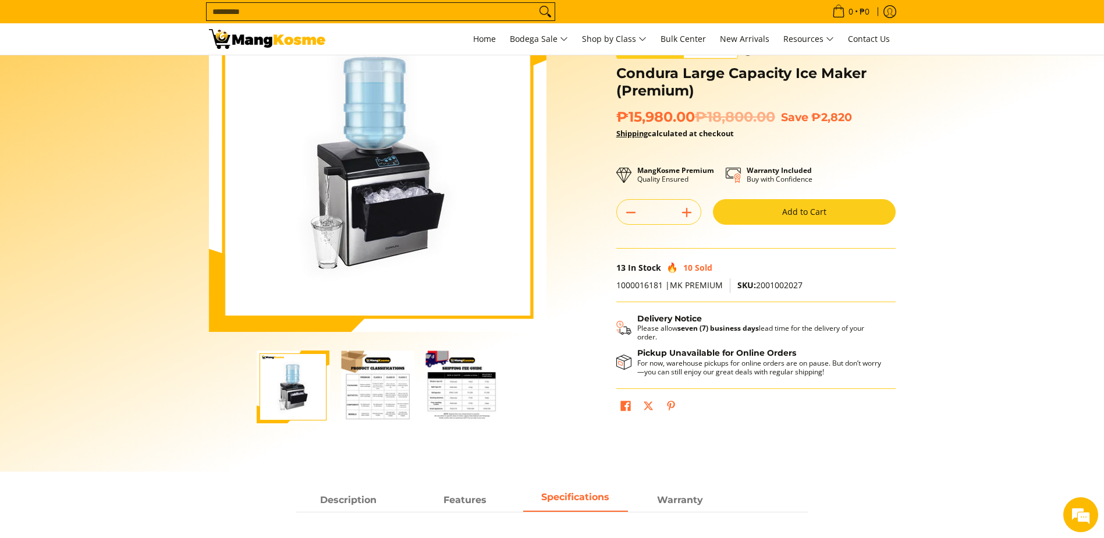
scroll to position [58, 0]
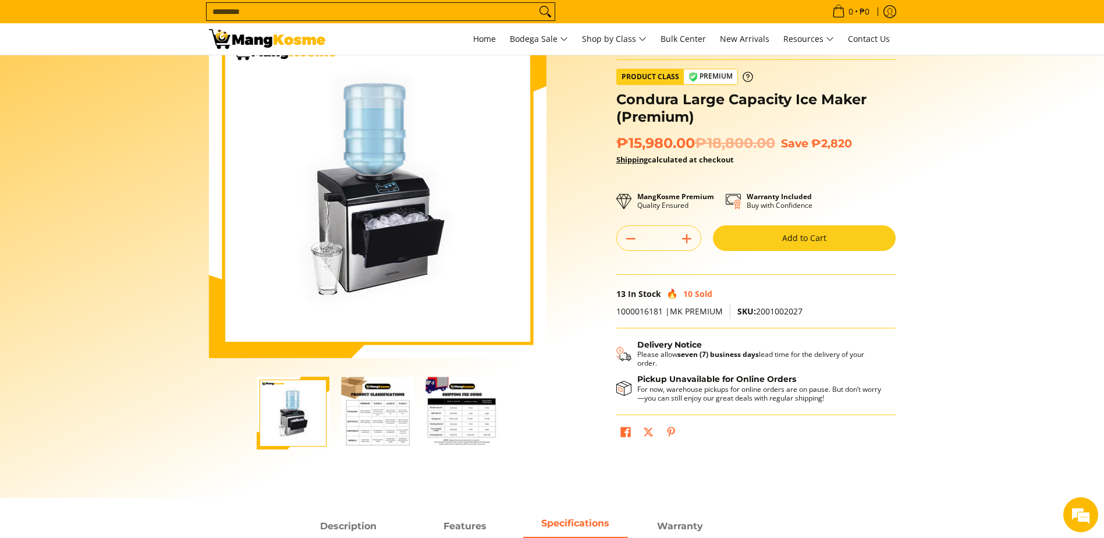
drag, startPoint x: 92, startPoint y: 410, endPoint x: 101, endPoint y: 404, distance: 10.8
click at [98, 406] on section "Skip to Main Content Enable zoom Disable zoom Enable zoom Disable zoom Home Pre…" at bounding box center [552, 247] width 1104 height 500
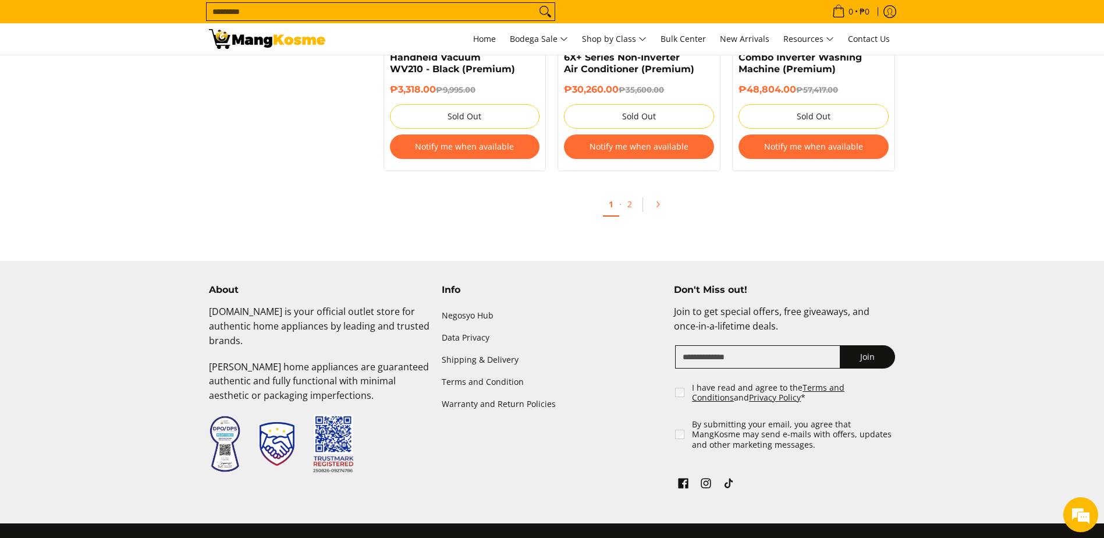
scroll to position [4581, 0]
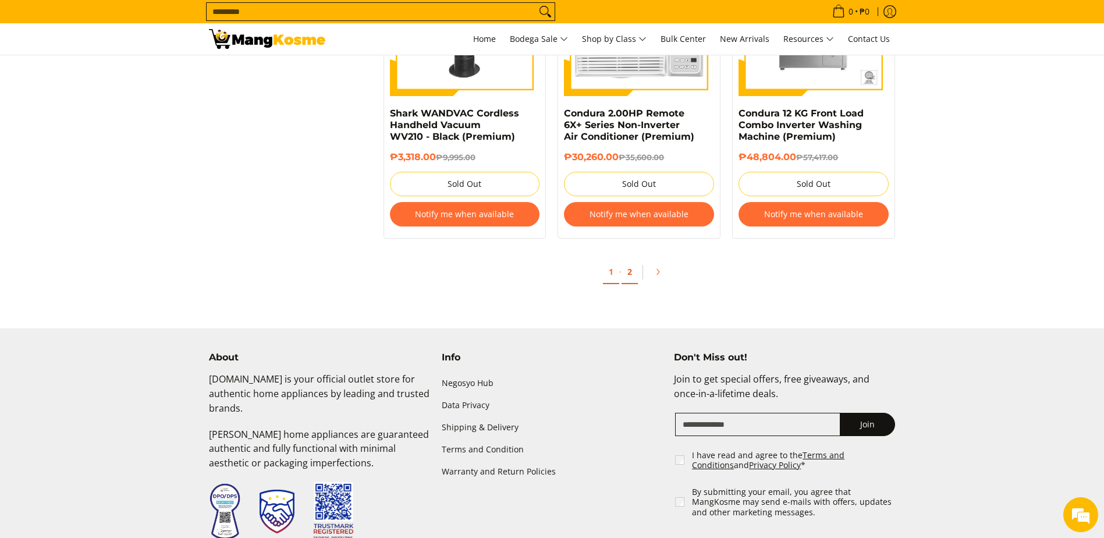
click at [634, 275] on link "2" at bounding box center [629, 272] width 16 height 24
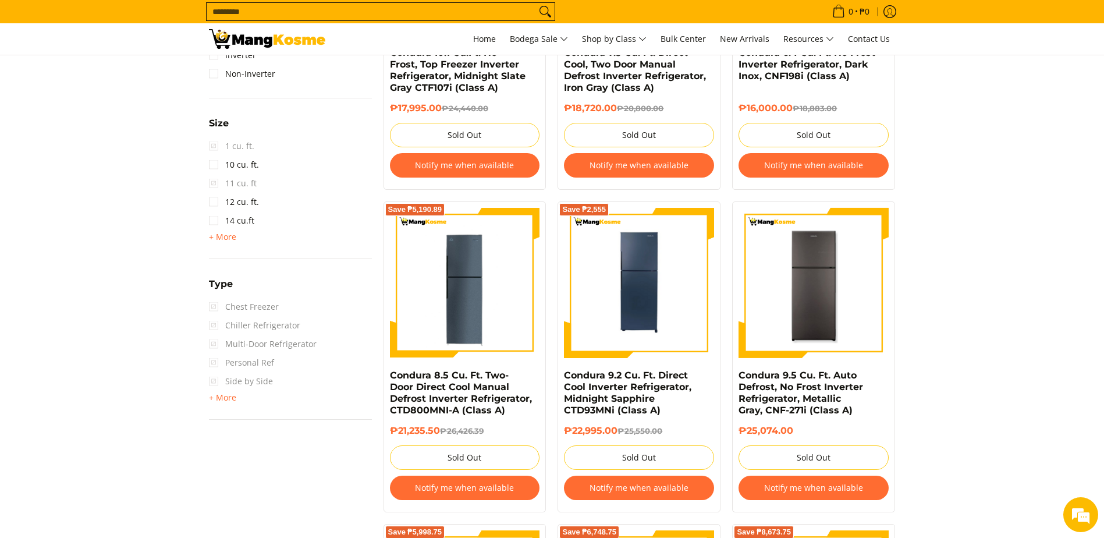
scroll to position [582, 0]
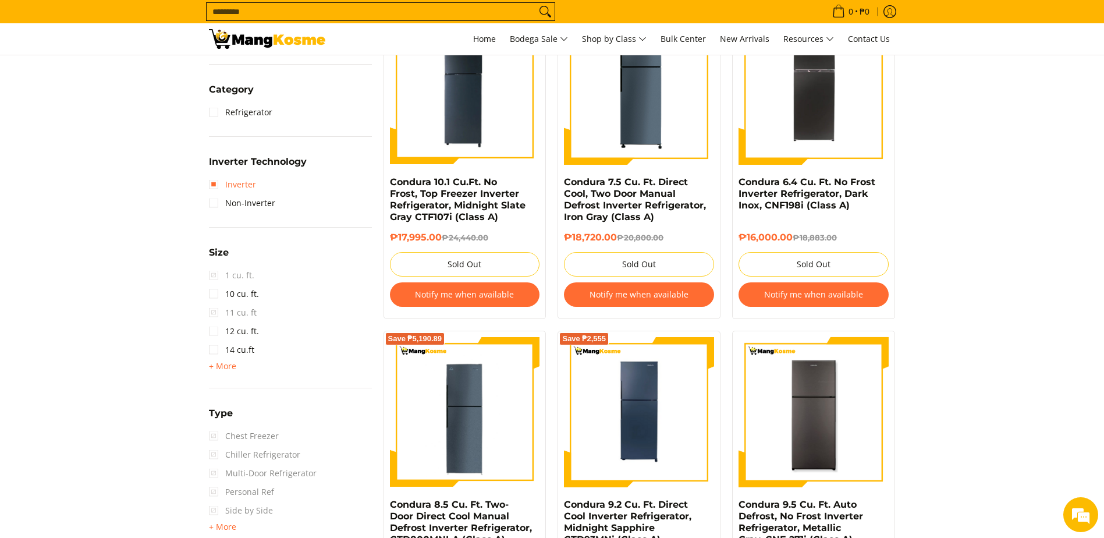
click at [212, 184] on link "Inverter" at bounding box center [232, 184] width 47 height 19
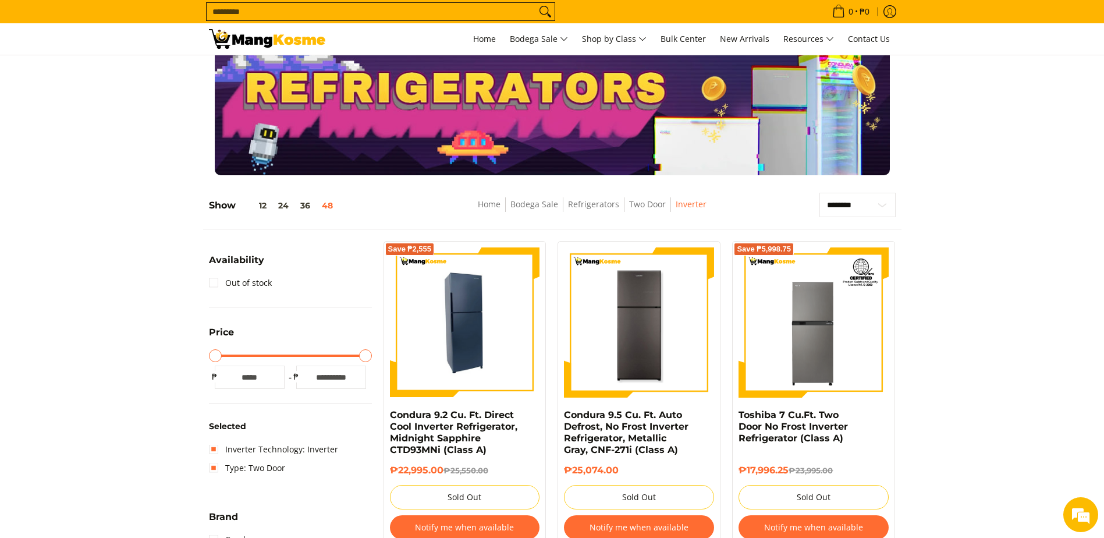
scroll to position [19, 0]
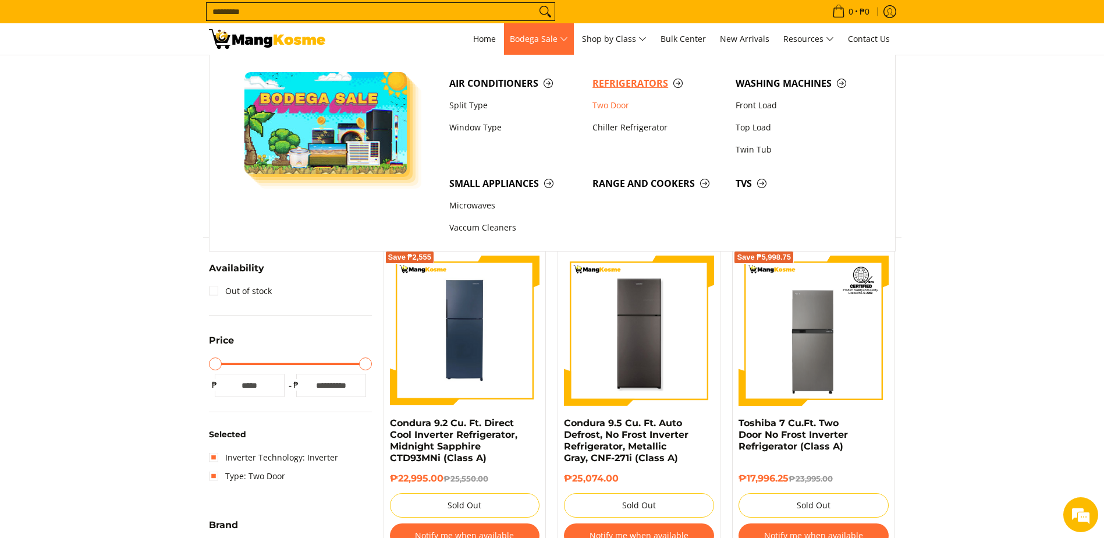
click at [627, 81] on span "Refrigerators" at bounding box center [658, 83] width 132 height 15
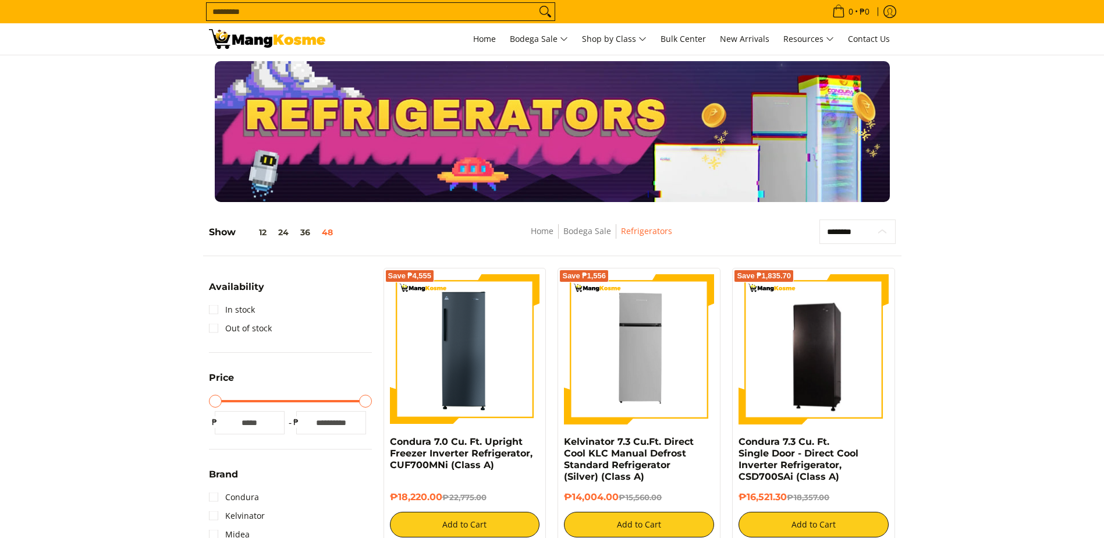
click at [865, 235] on select "**********" at bounding box center [857, 231] width 76 height 24
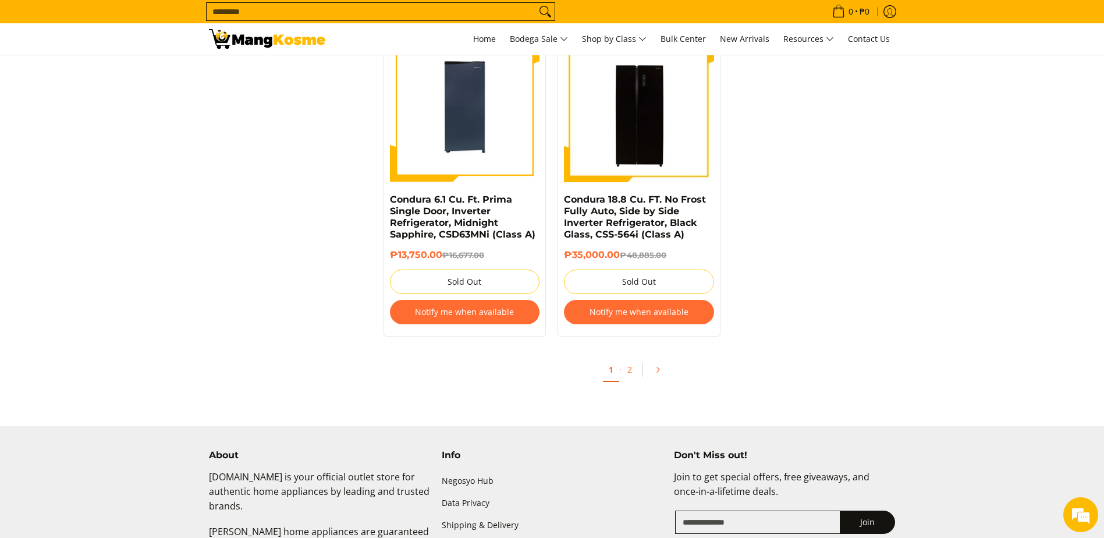
scroll to position [5005, 0]
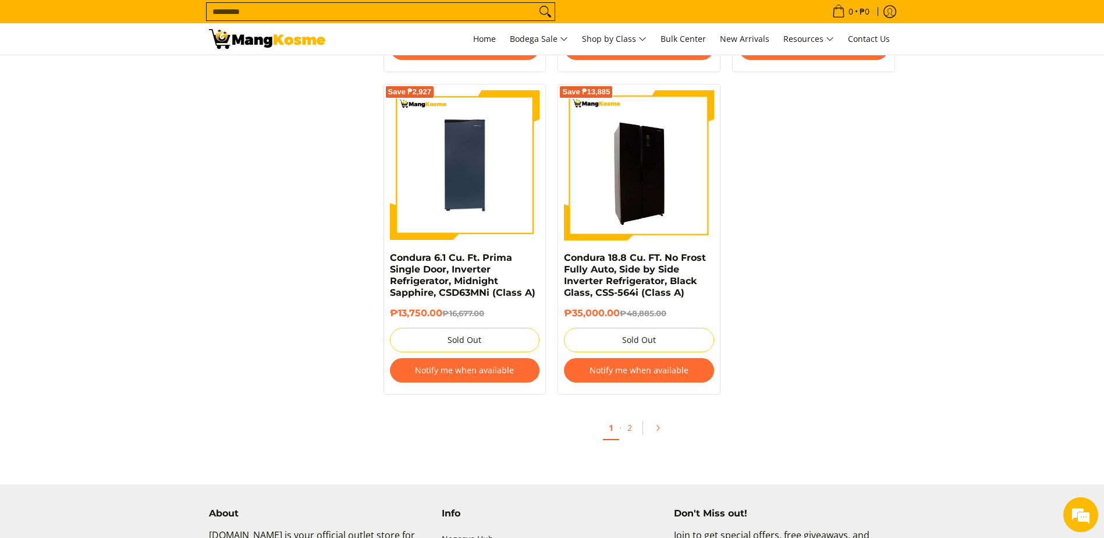
click at [658, 192] on img at bounding box center [639, 165] width 150 height 150
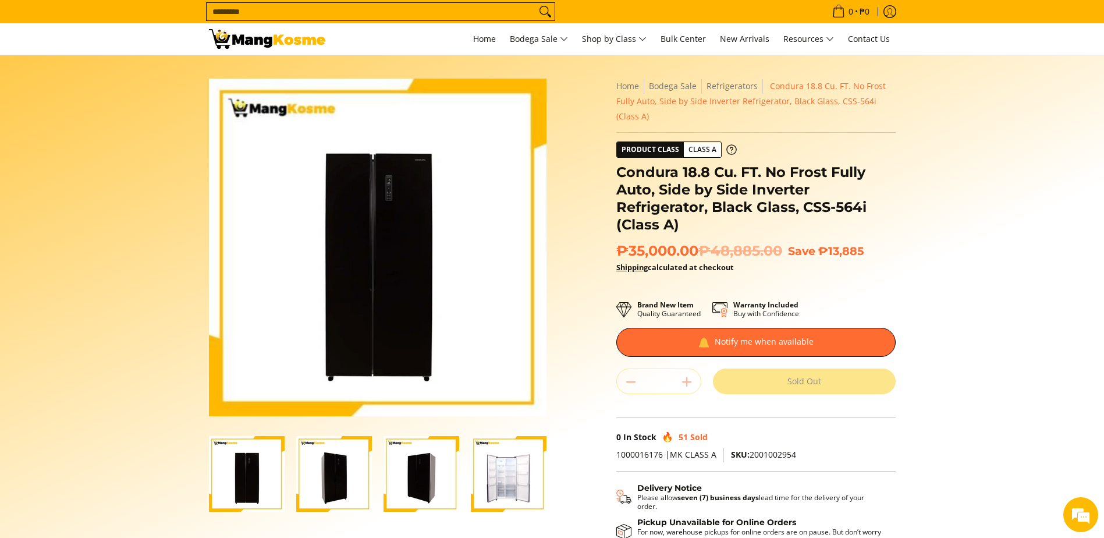
click at [494, 486] on img "Condura 18.8 Cu. FT. No Frost Fully Auto, Side by Side Inverter Refrigerator, B…" at bounding box center [509, 474] width 76 height 76
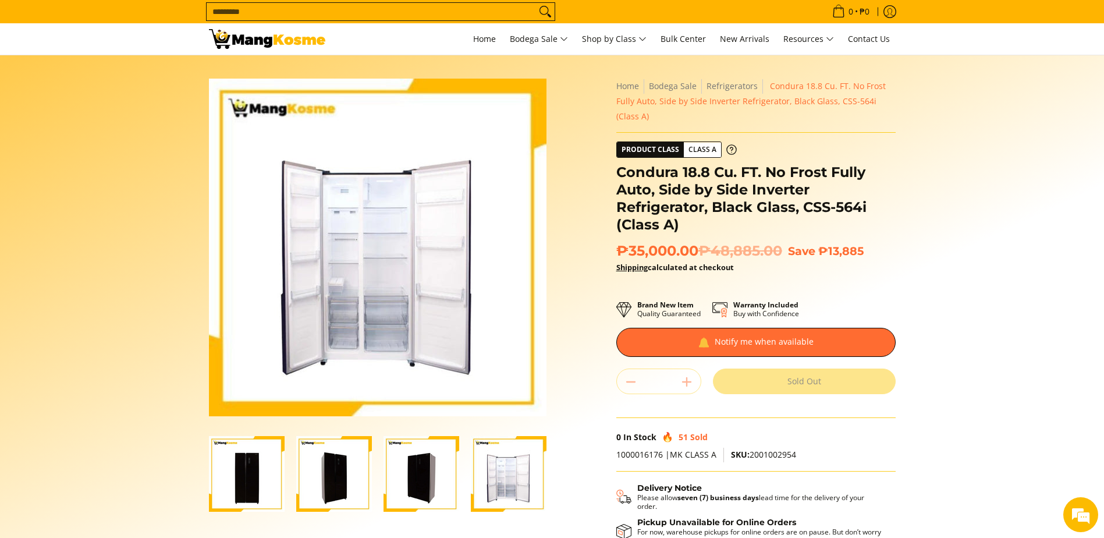
click at [414, 475] on img "Condura 18.8 Cu. FT. No Frost Fully Auto, Side by Side Inverter Refrigerator, B…" at bounding box center [421, 474] width 76 height 76
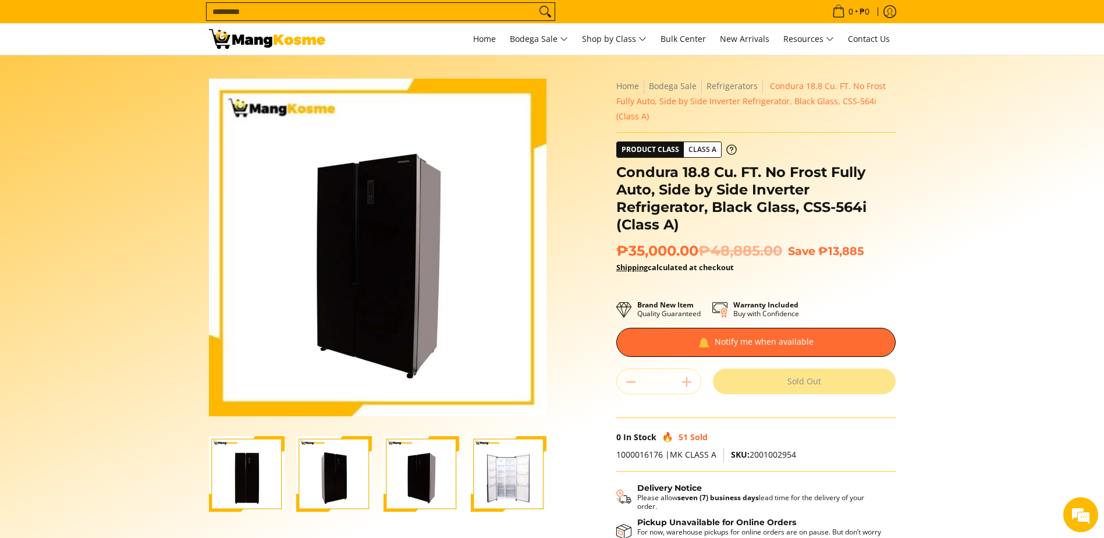
click at [351, 470] on img "Condura 18.8 Cu. FT. No Frost Fully Auto, Side by Side Inverter Refrigerator, B…" at bounding box center [334, 474] width 76 height 76
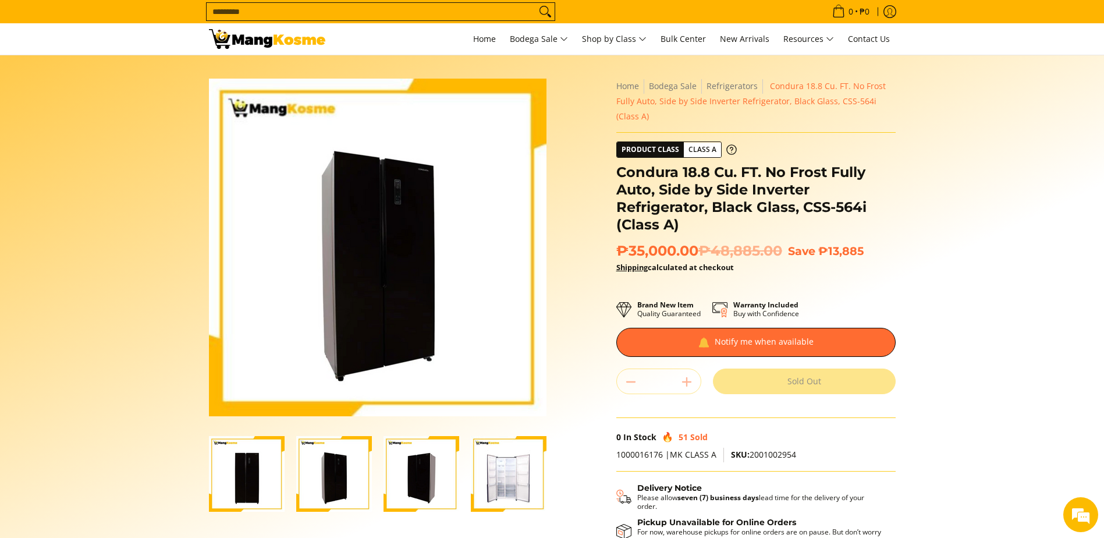
click at [495, 476] on img "Condura 18.8 Cu. FT. No Frost Fully Auto, Side by Side Inverter Refrigerator, B…" at bounding box center [509, 474] width 76 height 76
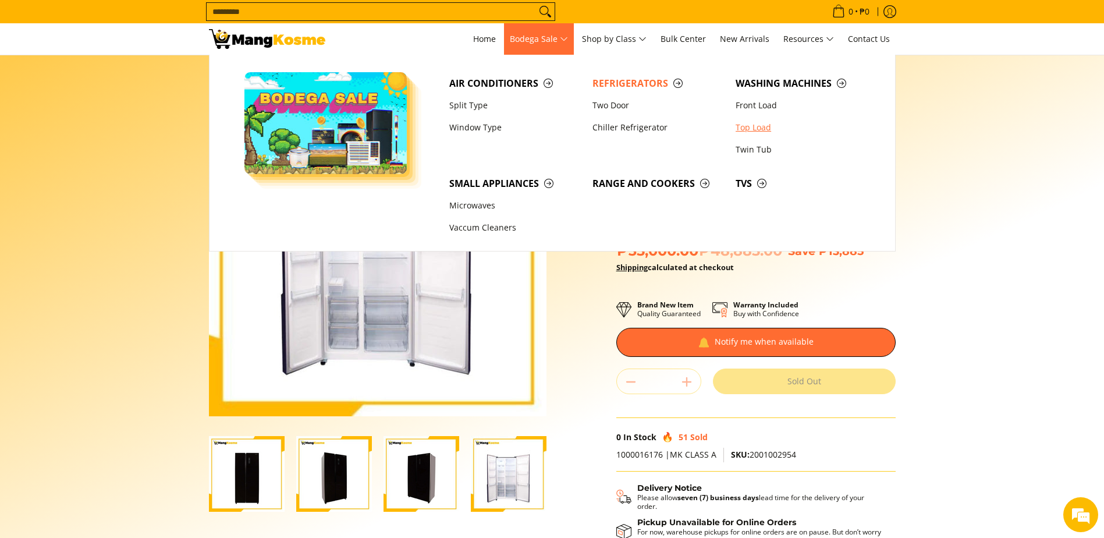
click at [754, 131] on link "Top Load" at bounding box center [801, 127] width 143 height 22
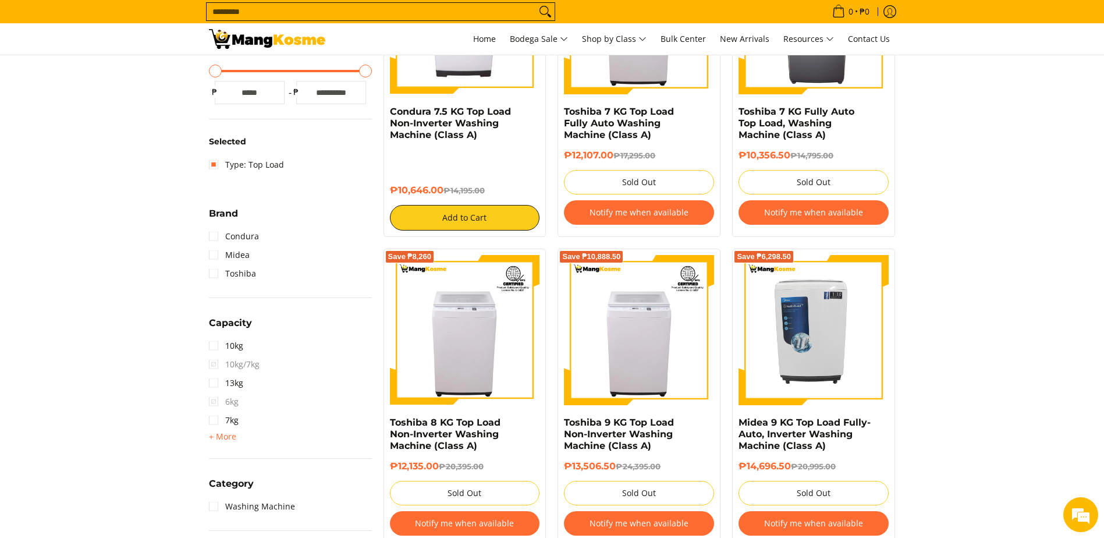
scroll to position [248, 0]
